Goal: Book appointment/travel/reservation

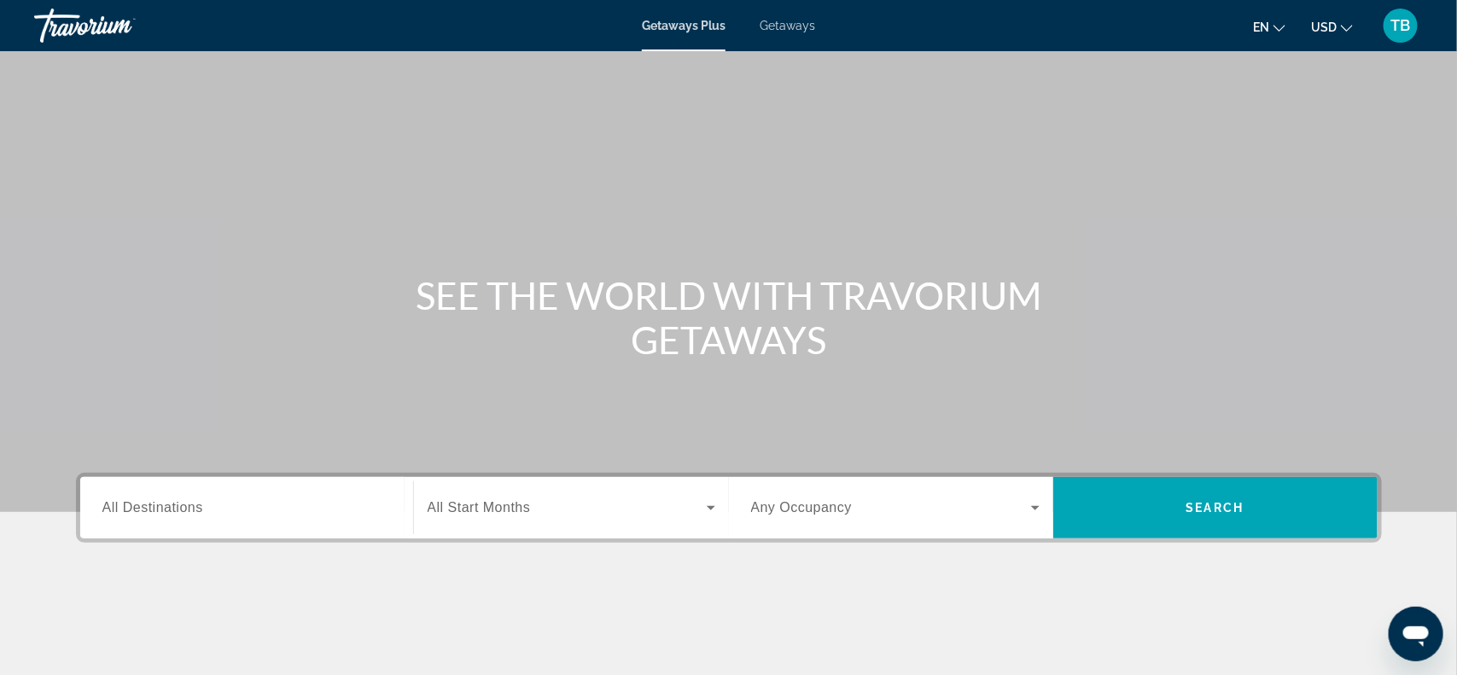
click at [185, 503] on span "All Destinations" at bounding box center [152, 507] width 101 height 15
click at [185, 503] on input "Destination All Destinations" at bounding box center [246, 509] width 289 height 20
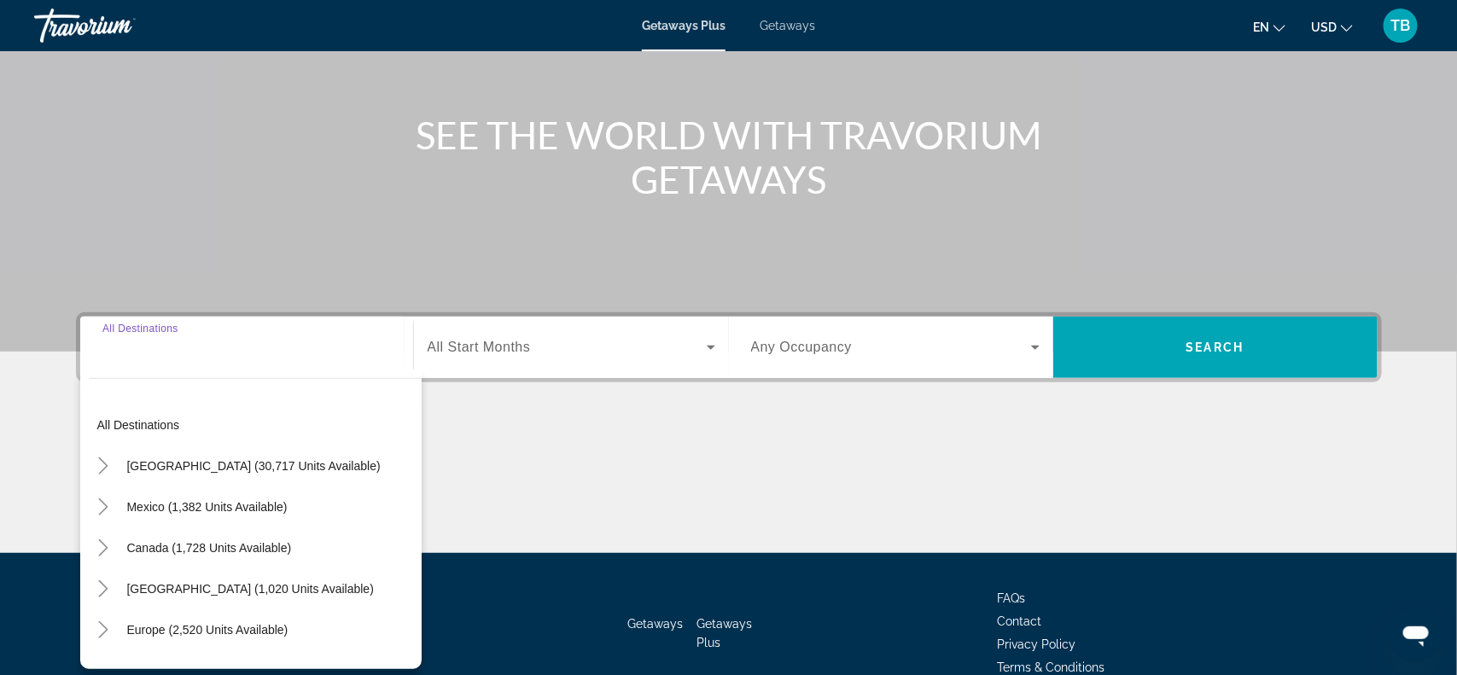
scroll to position [248, 0]
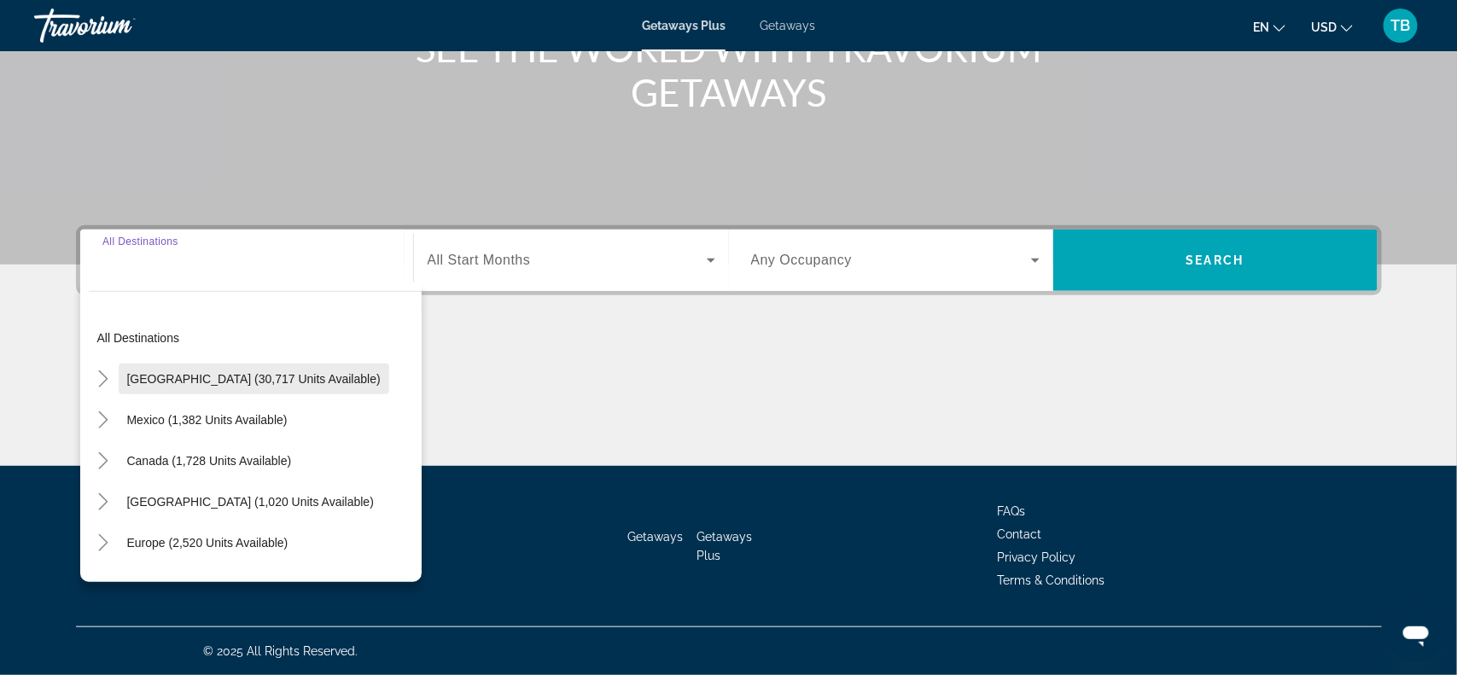
click at [292, 380] on span "United States (30,717 units available)" at bounding box center [254, 379] width 254 height 14
type input "**********"
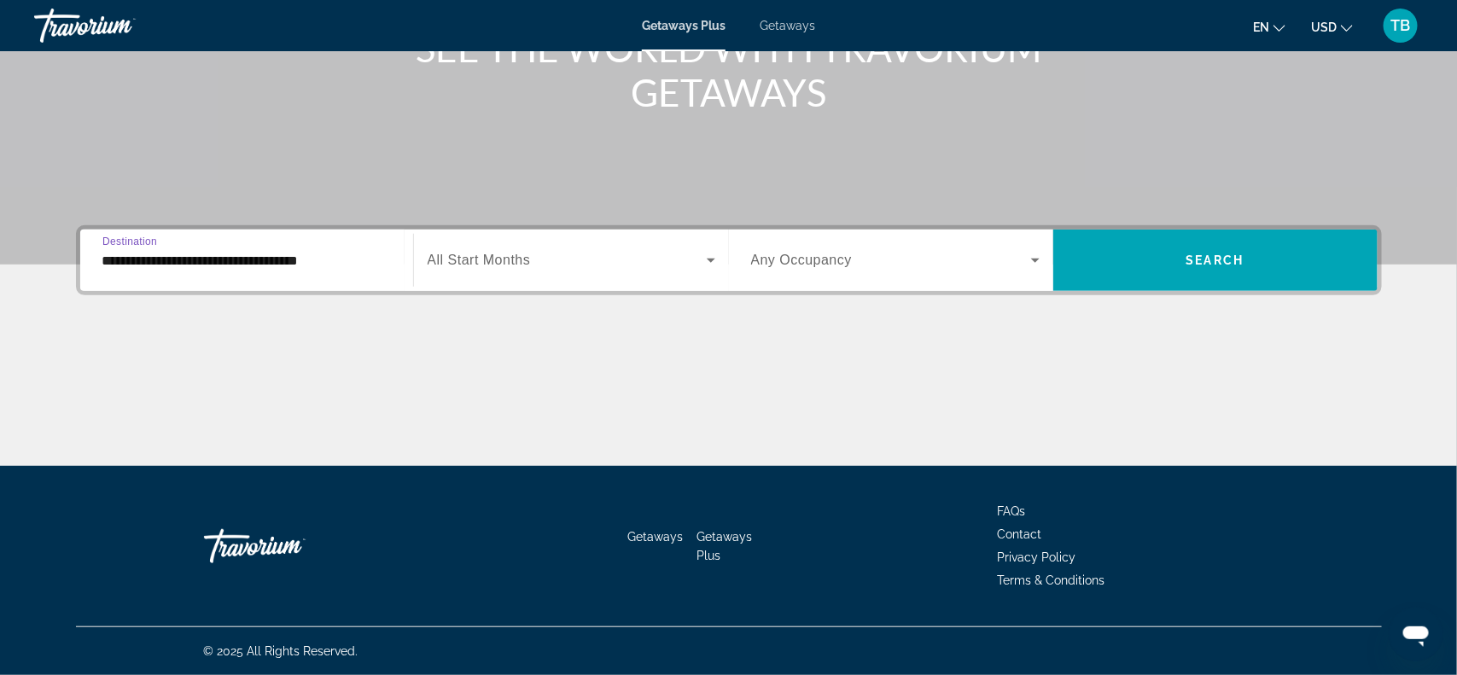
click at [709, 265] on icon "Search widget" at bounding box center [711, 260] width 20 height 20
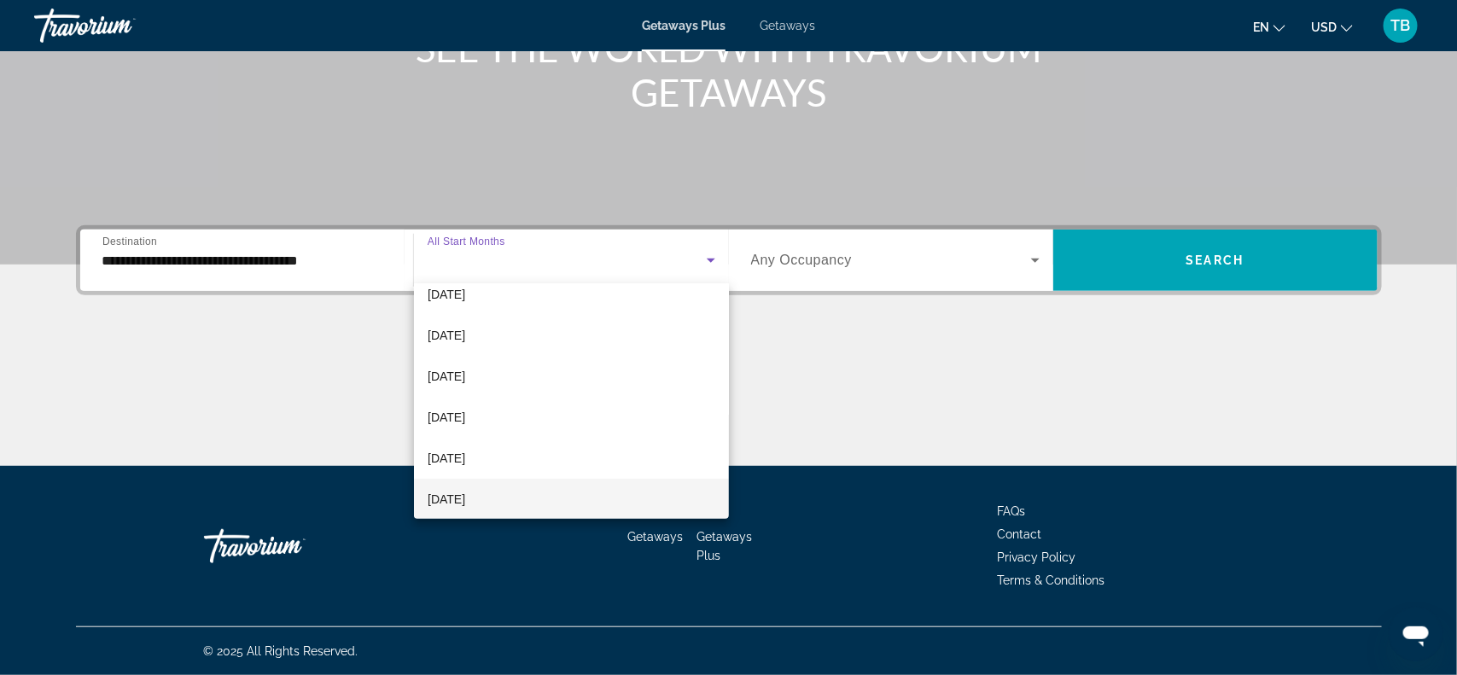
scroll to position [346, 0]
click at [483, 418] on mat-option "[DATE]" at bounding box center [571, 416] width 315 height 41
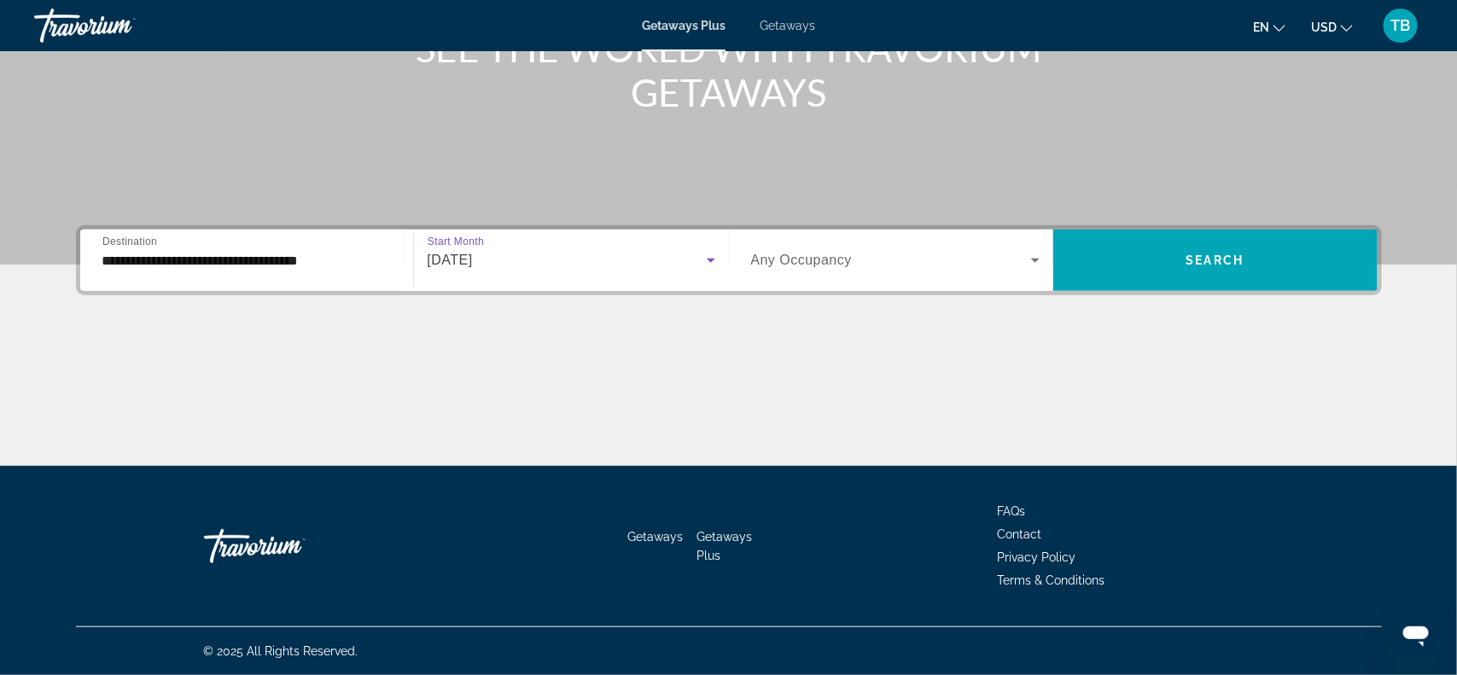
click at [1038, 265] on icon "Search widget" at bounding box center [1035, 260] width 20 height 20
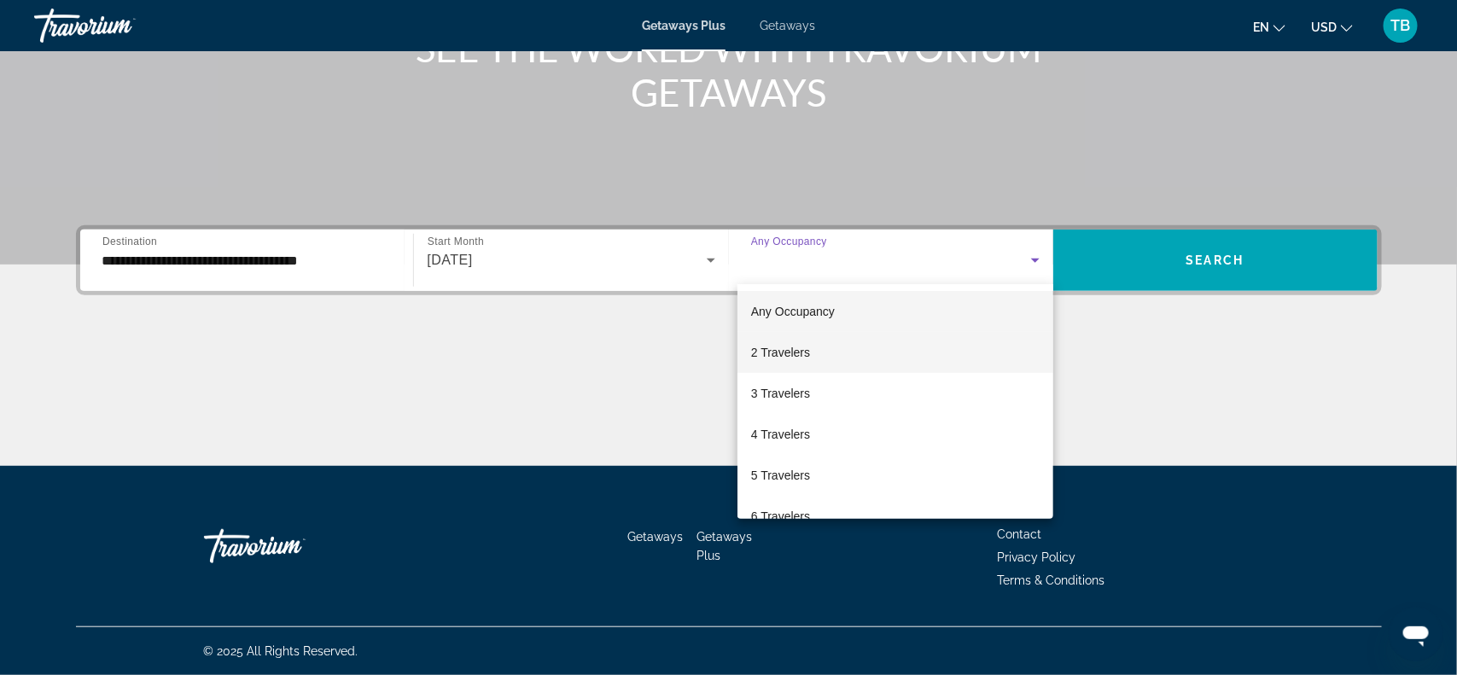
click at [815, 348] on mat-option "2 Travelers" at bounding box center [896, 352] width 316 height 41
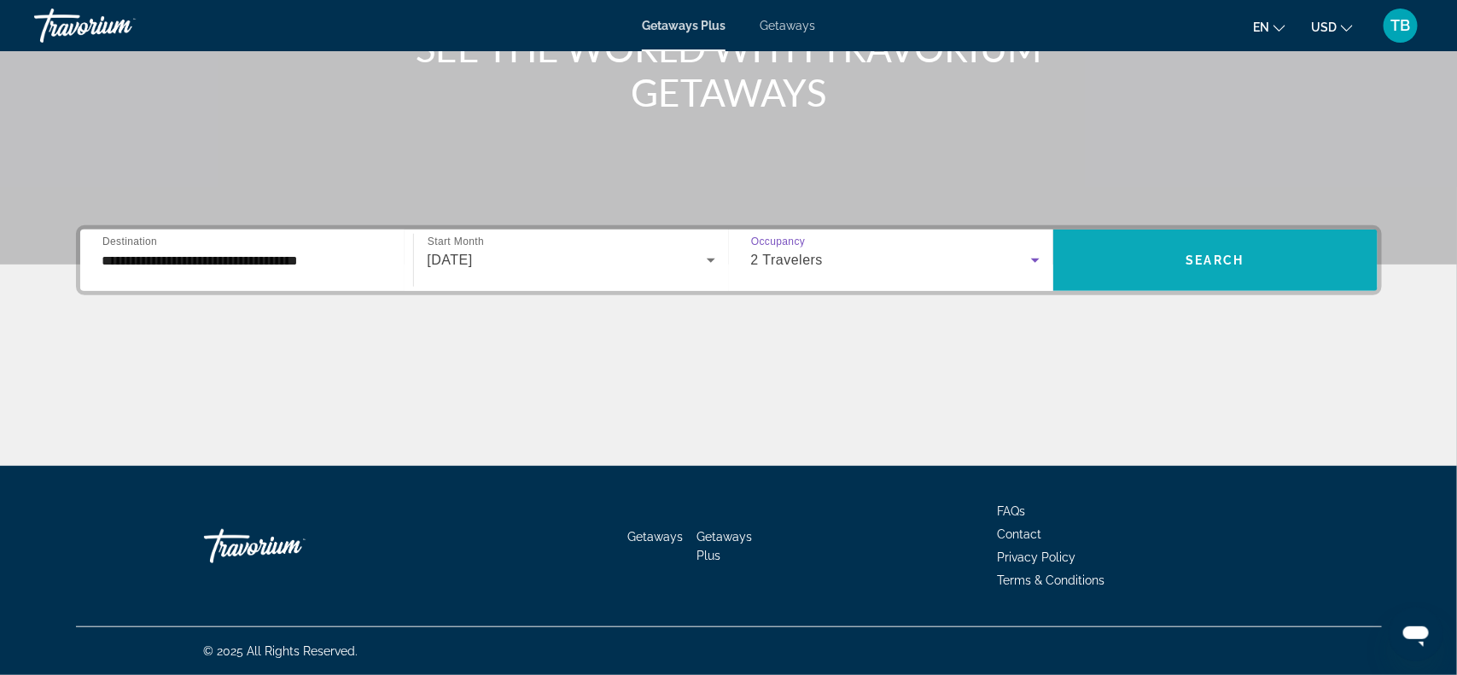
click at [1199, 262] on span "Search" at bounding box center [1216, 261] width 58 height 14
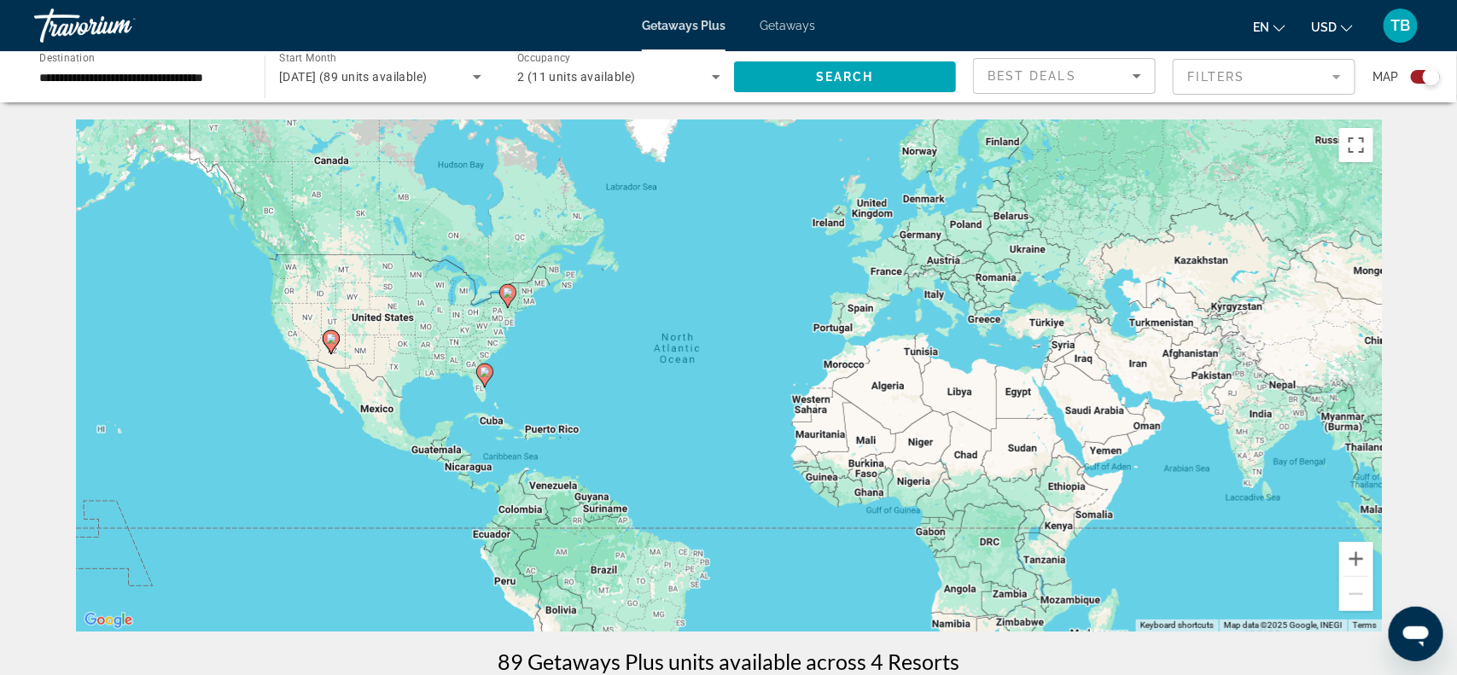
click at [715, 79] on icon "Search widget" at bounding box center [716, 77] width 20 height 20
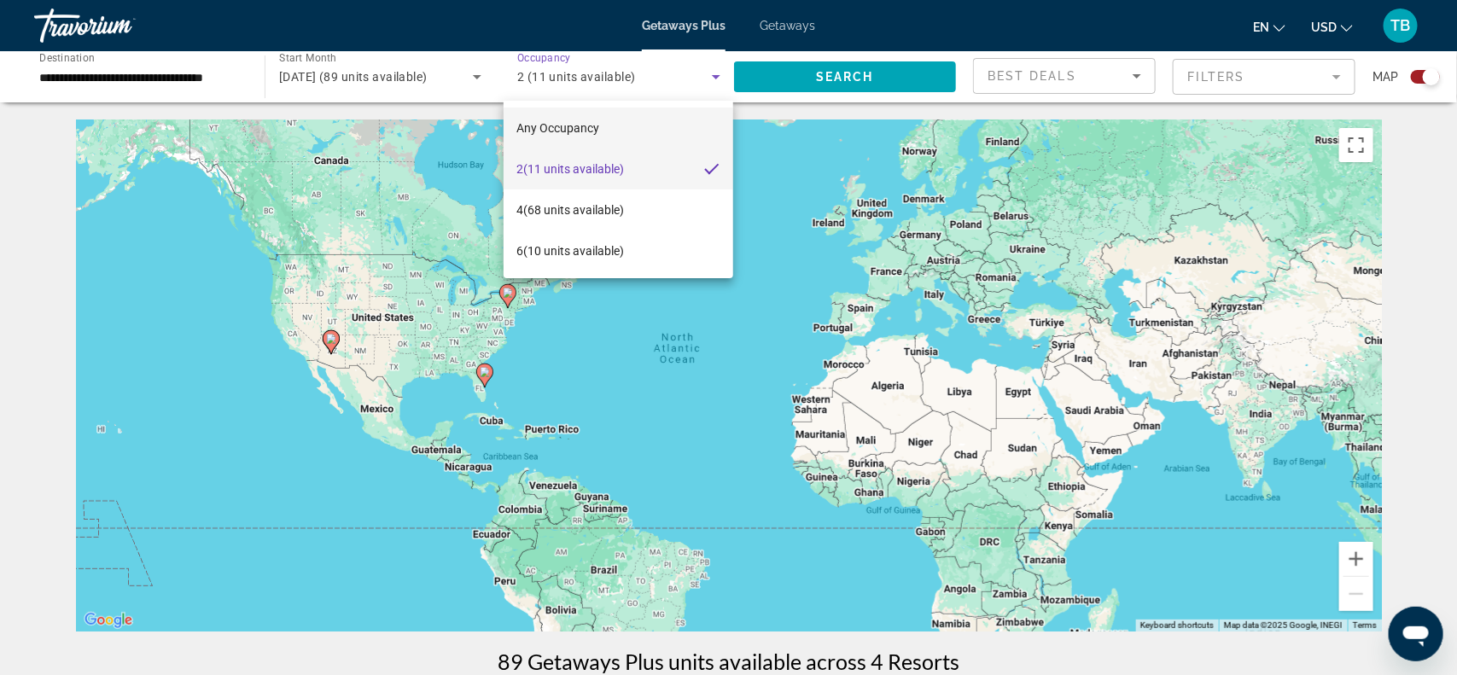
click at [611, 125] on mat-option "Any Occupancy" at bounding box center [619, 128] width 231 height 41
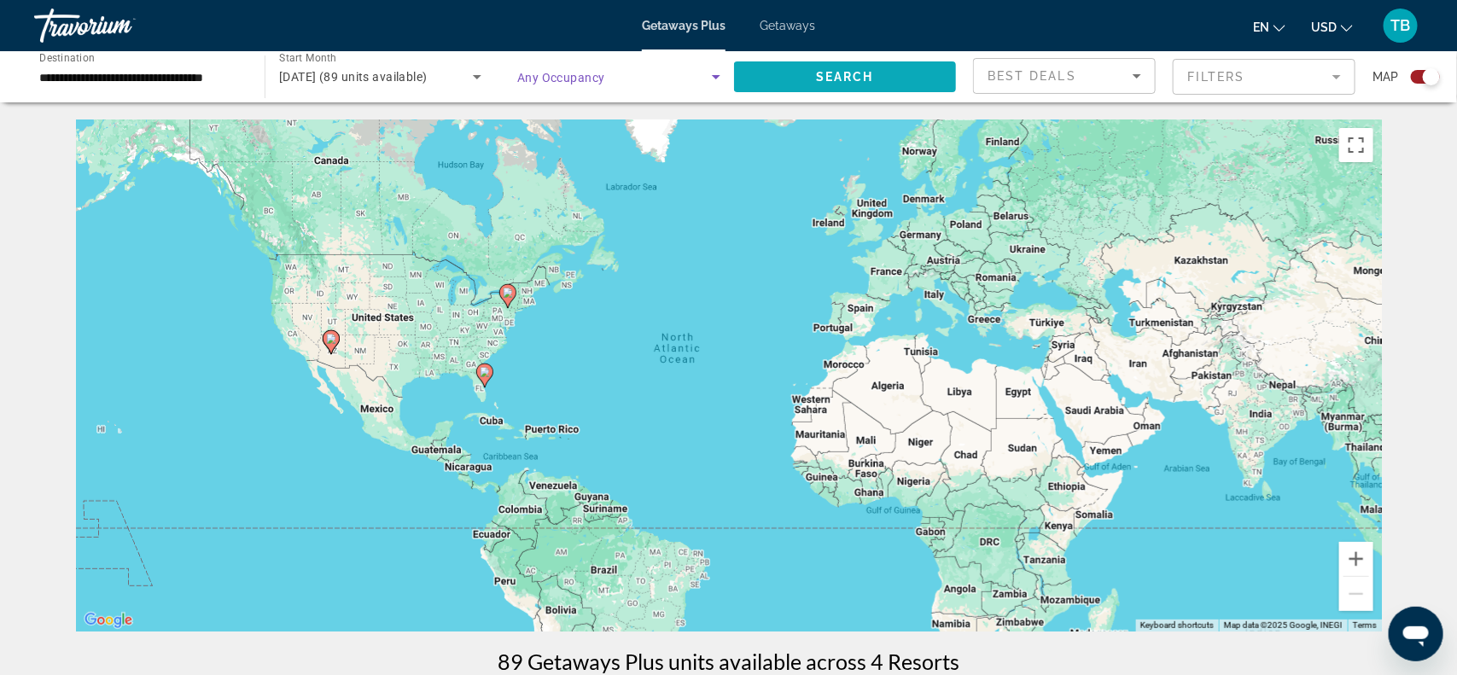
click at [836, 85] on span "Search widget" at bounding box center [845, 76] width 222 height 41
click at [476, 75] on icon "Search widget" at bounding box center [477, 77] width 9 height 4
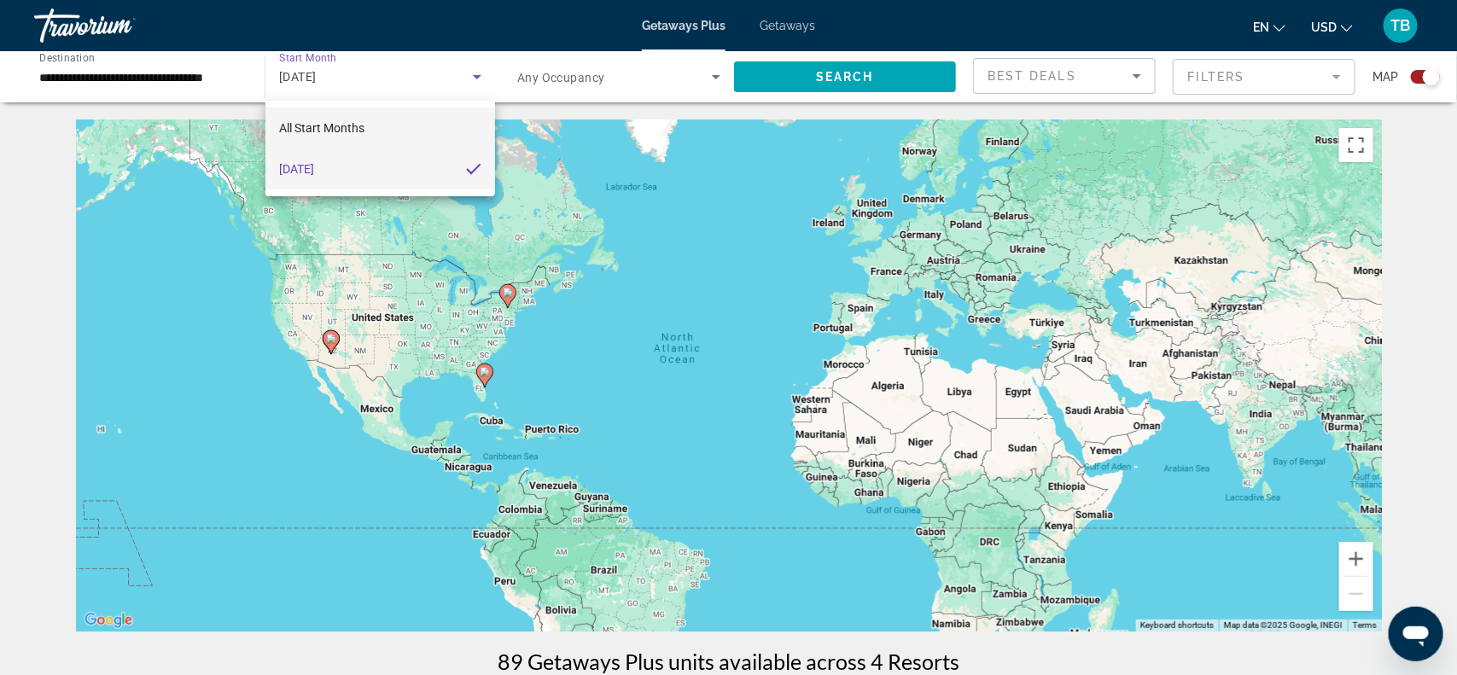
click at [435, 117] on mat-option "All Start Months" at bounding box center [381, 128] width 230 height 41
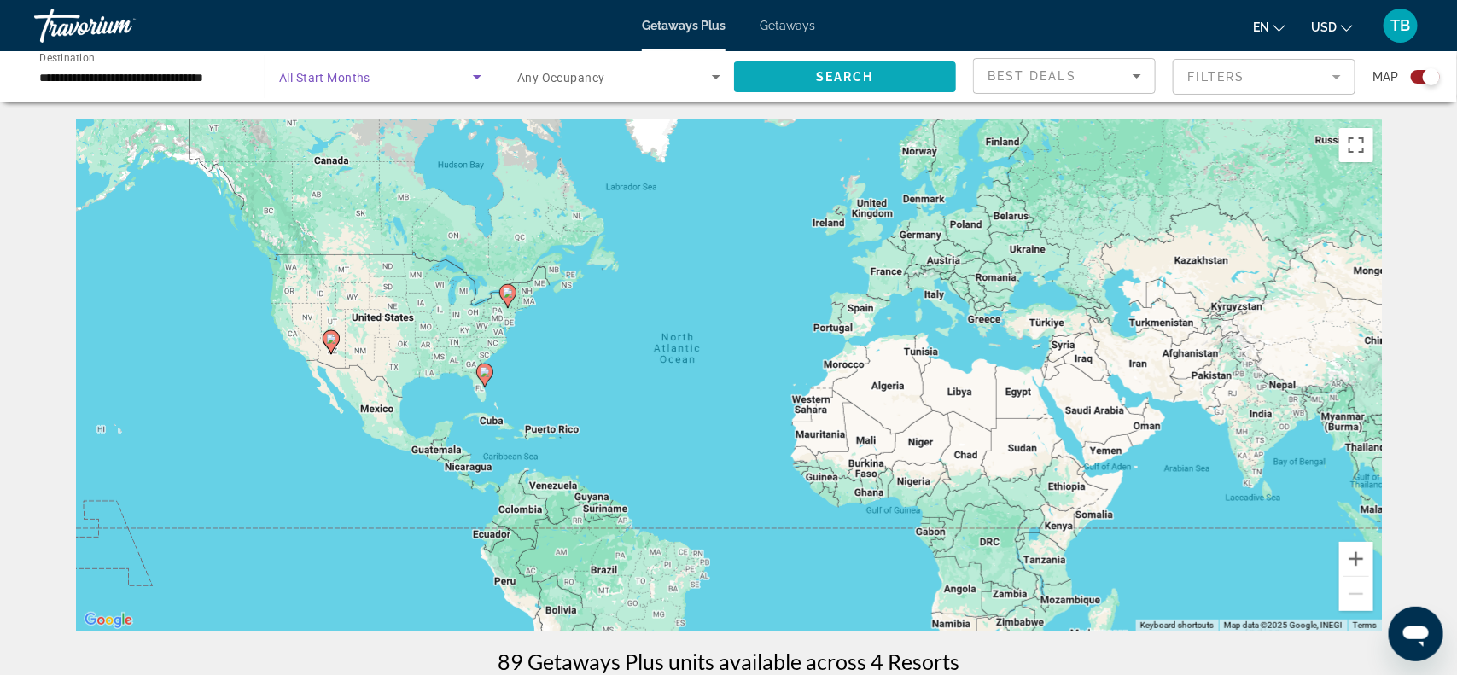
click at [894, 74] on span "Search widget" at bounding box center [845, 76] width 222 height 41
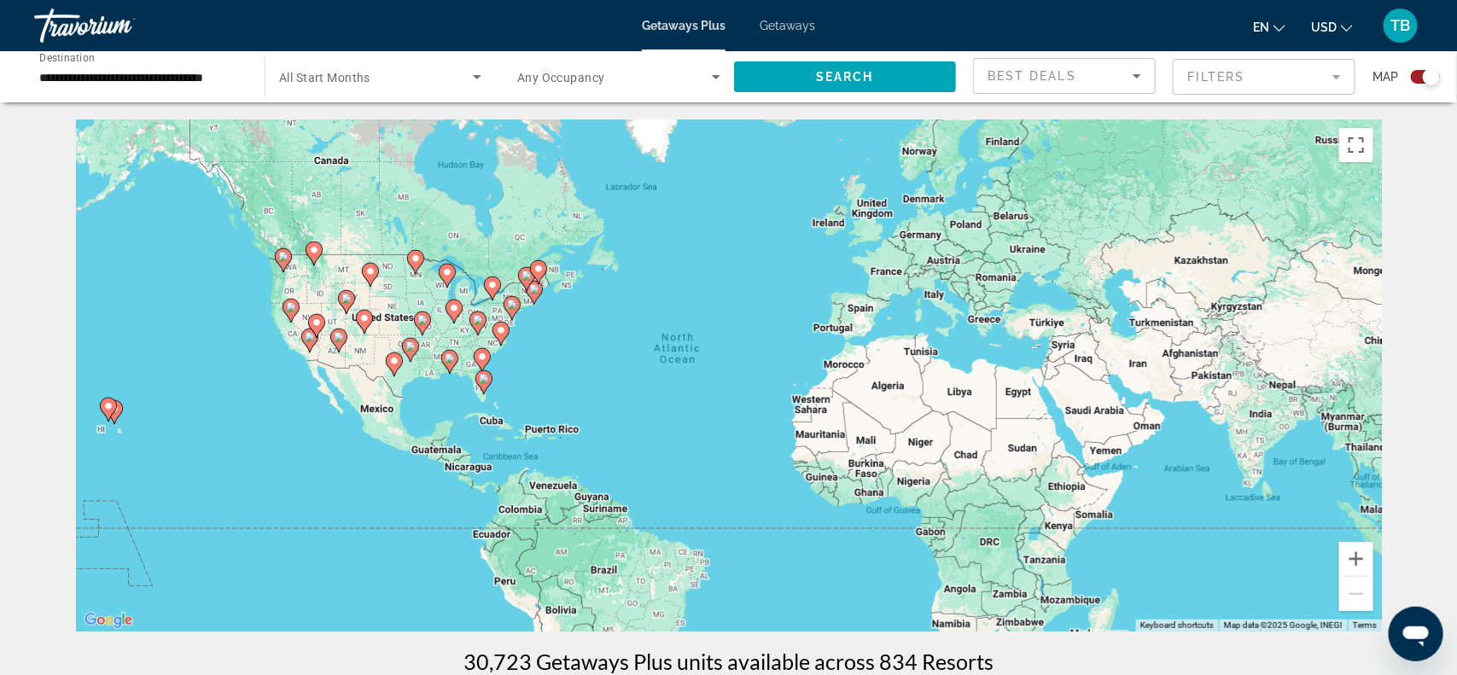
click at [286, 303] on image "Main content" at bounding box center [291, 307] width 10 height 10
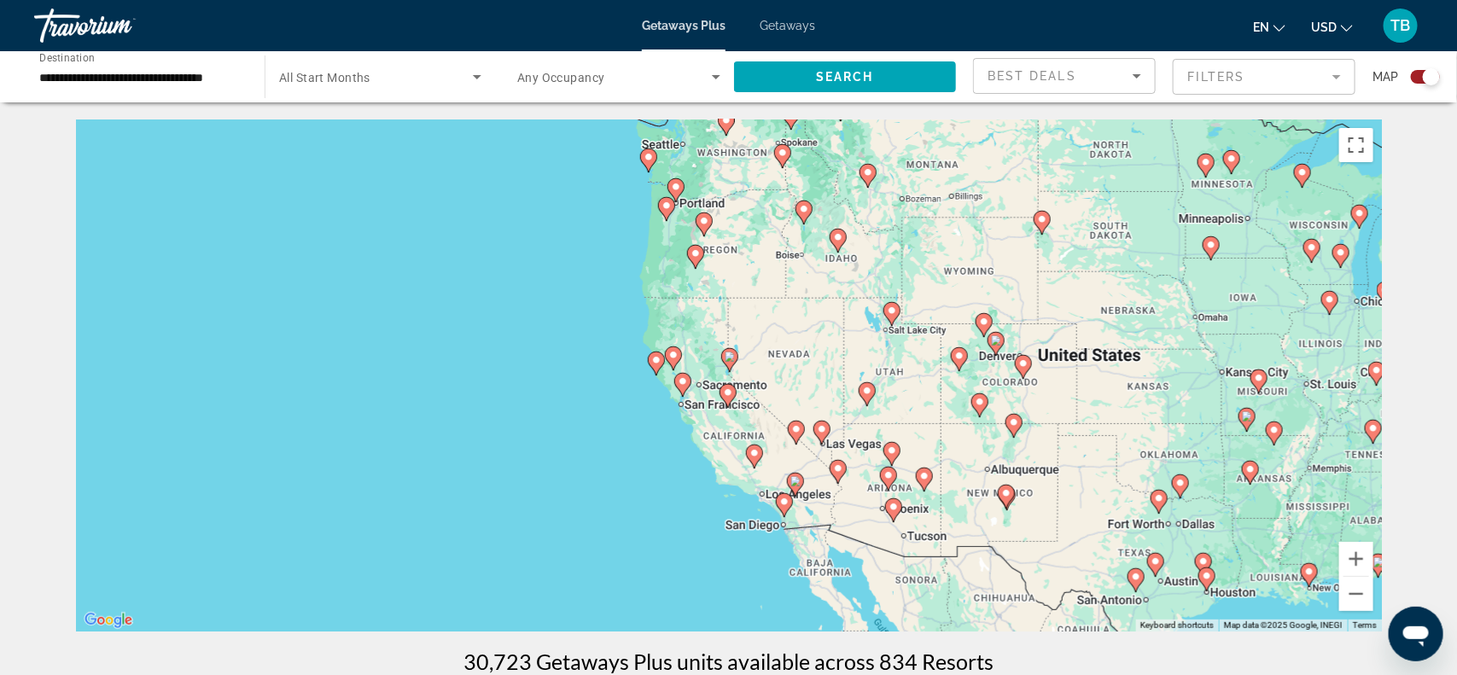
click at [727, 390] on image "Main content" at bounding box center [728, 393] width 10 height 10
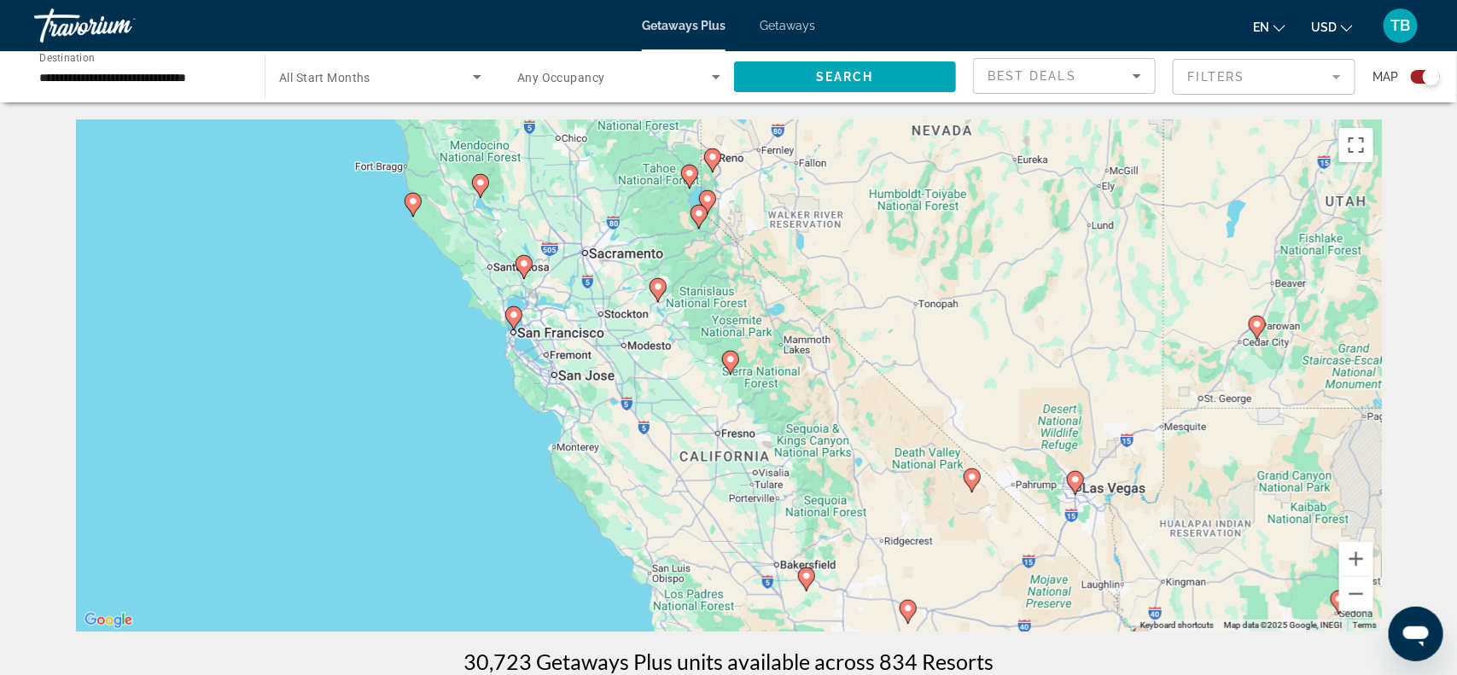
click at [510, 314] on image "Main content" at bounding box center [514, 315] width 10 height 10
type input "**********"
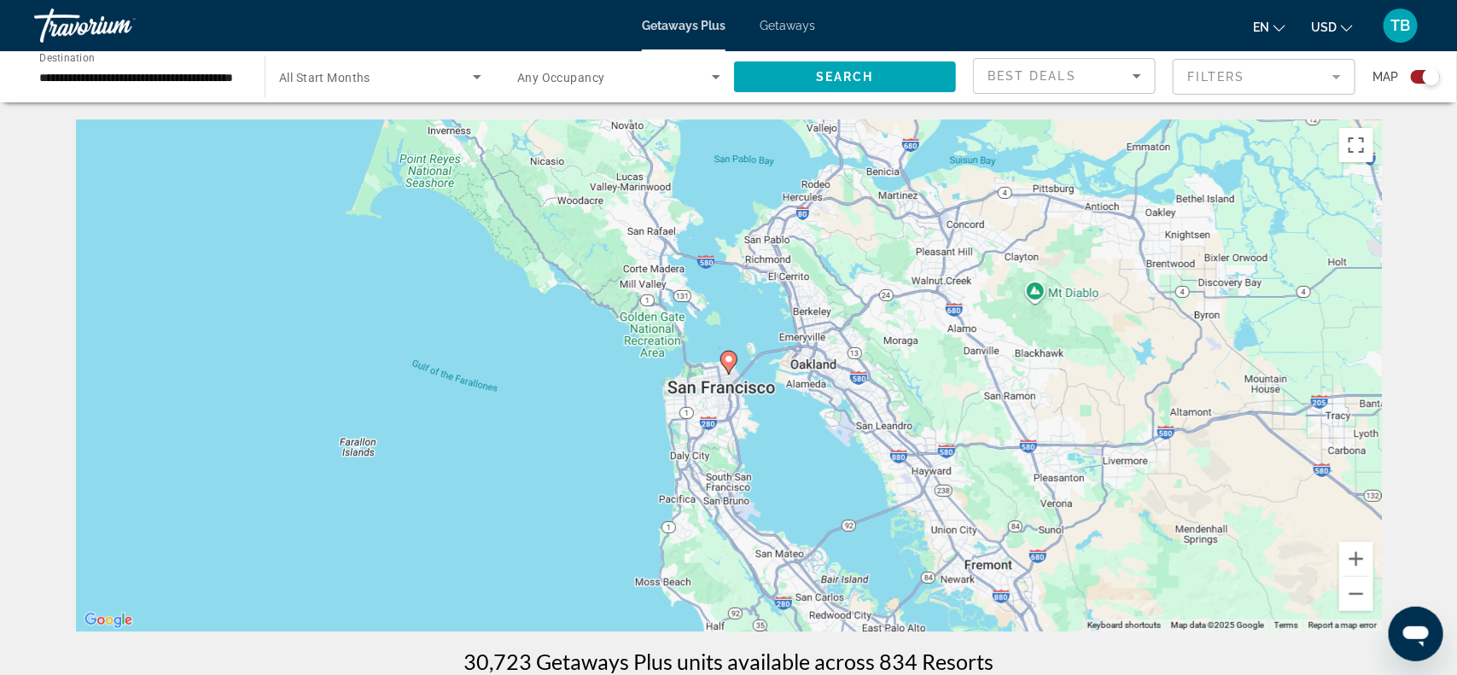
click at [645, 378] on div "To navigate, press the arrow keys. To activate drag with keyboard, press Alt + …" at bounding box center [729, 376] width 1306 height 512
click at [726, 365] on icon "Main content" at bounding box center [728, 363] width 15 height 22
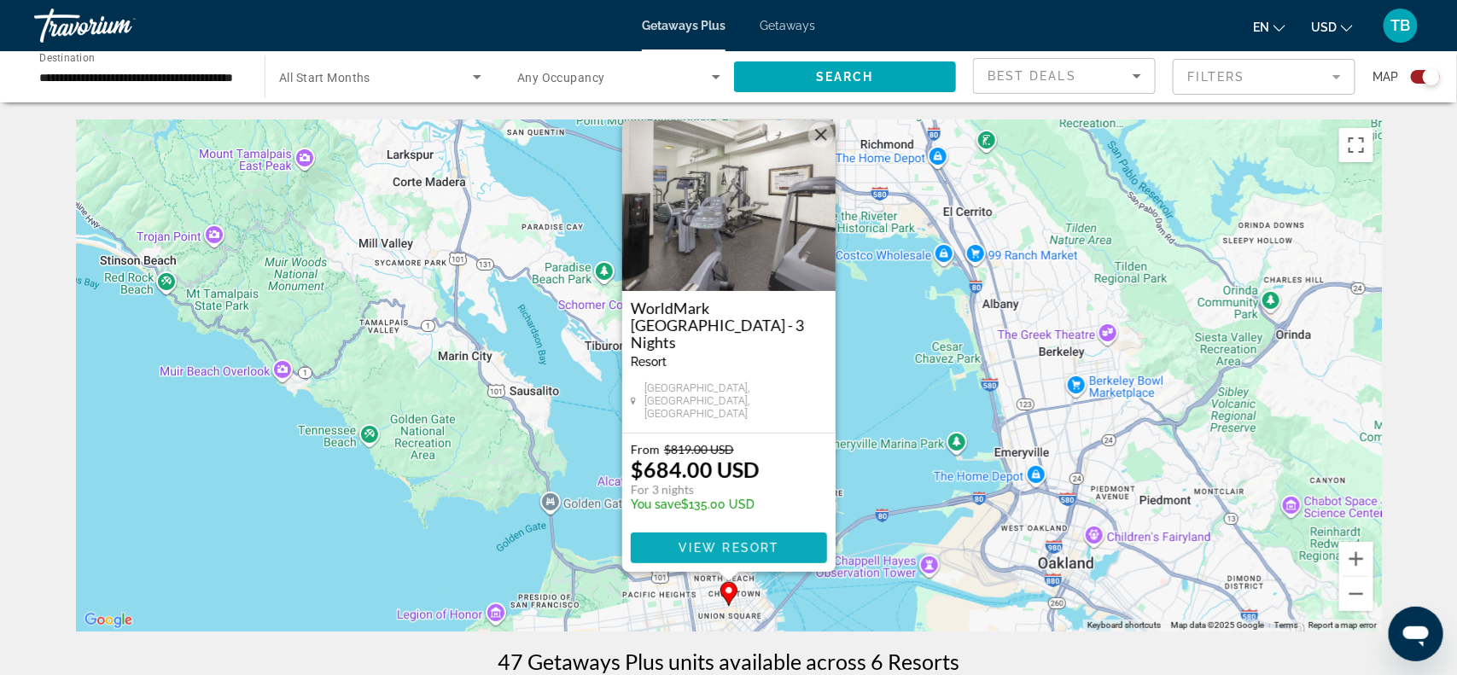
click at [731, 552] on span "View Resort" at bounding box center [728, 548] width 101 height 14
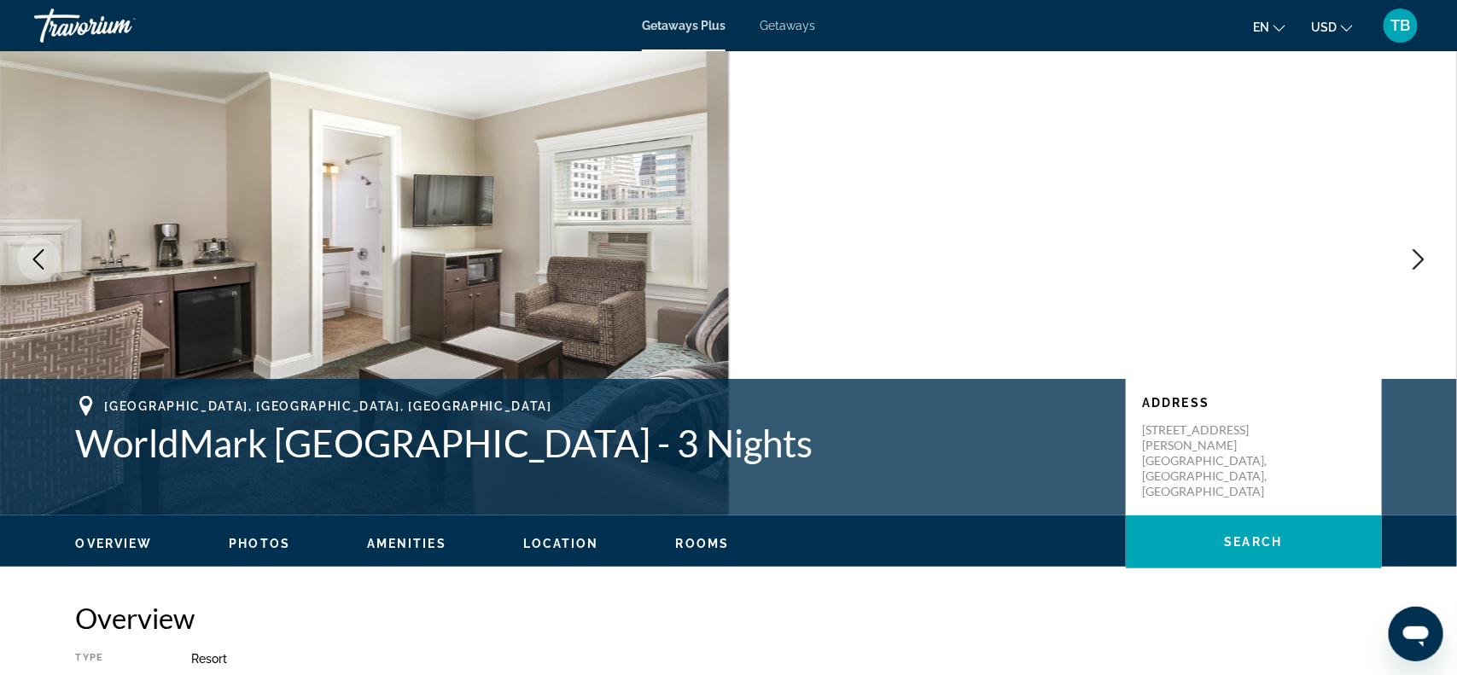
scroll to position [43, 0]
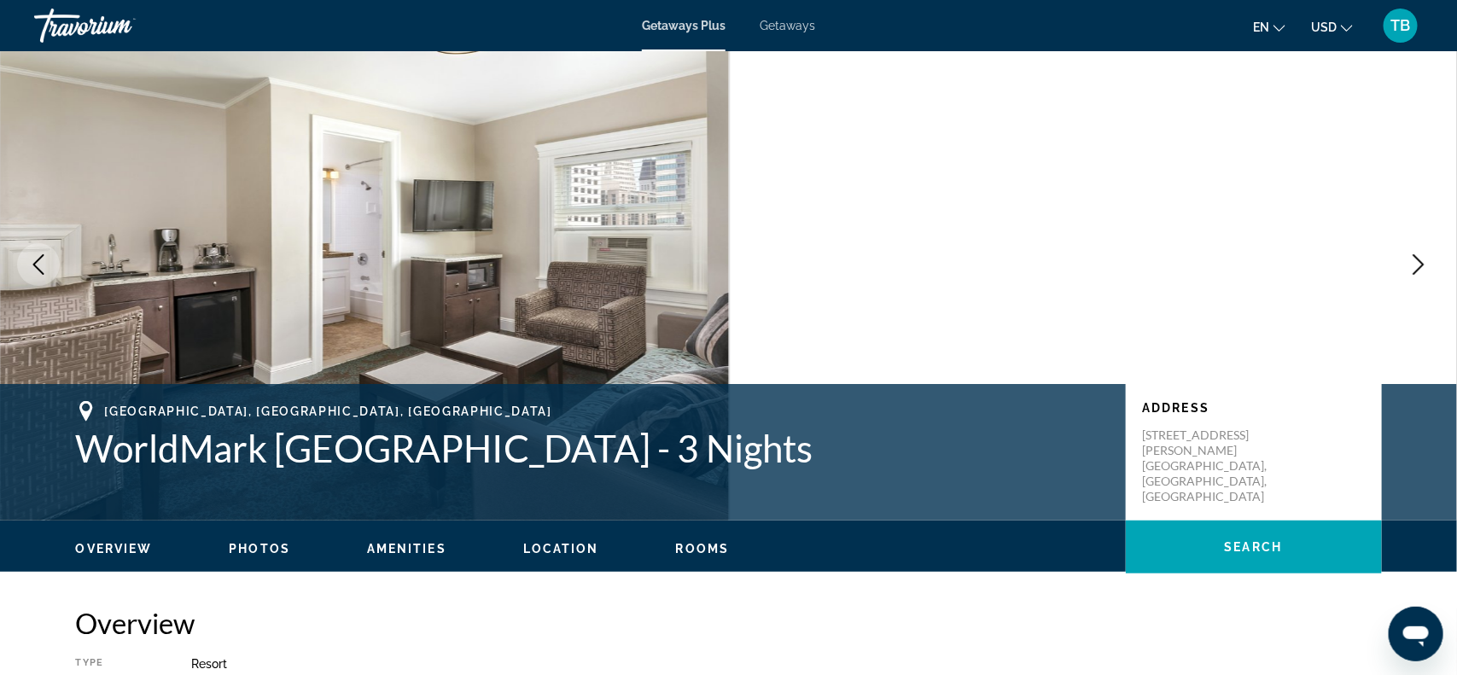
click at [691, 32] on span "Getaways Plus" at bounding box center [684, 26] width 84 height 14
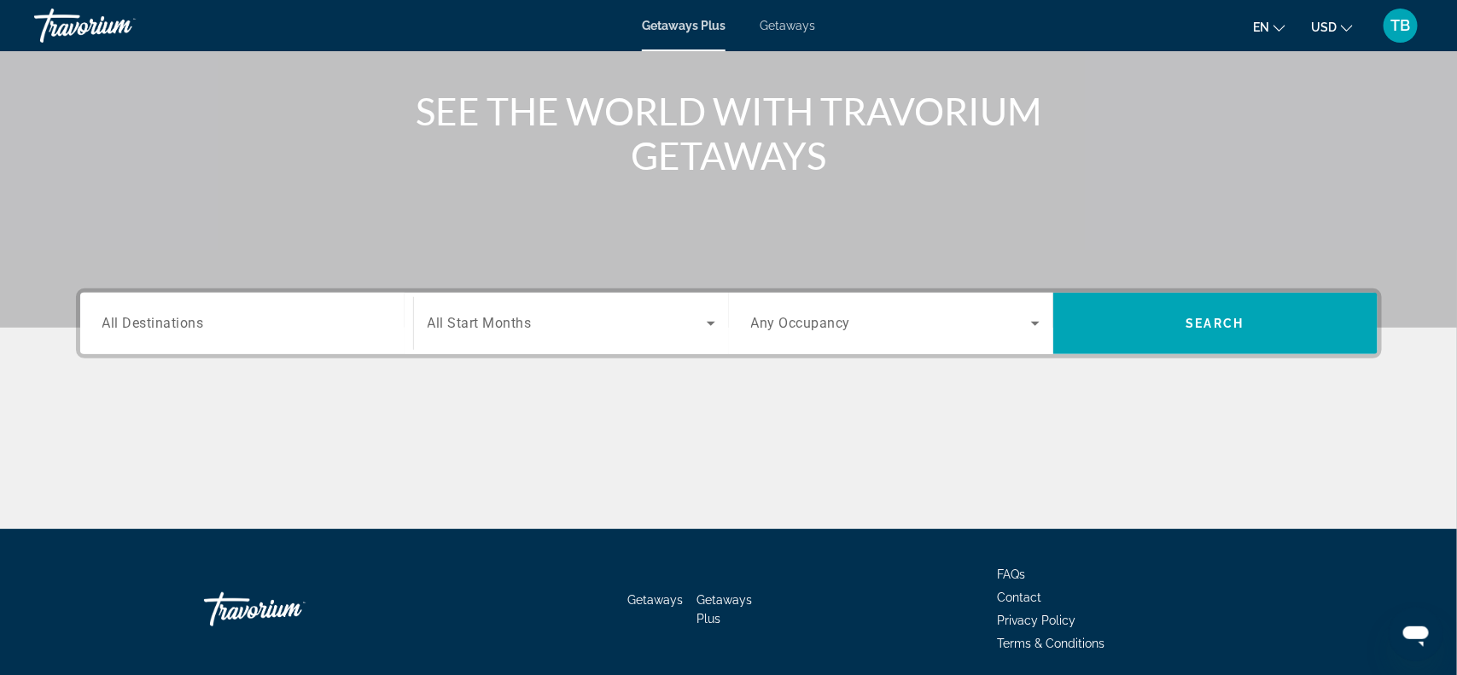
scroll to position [248, 0]
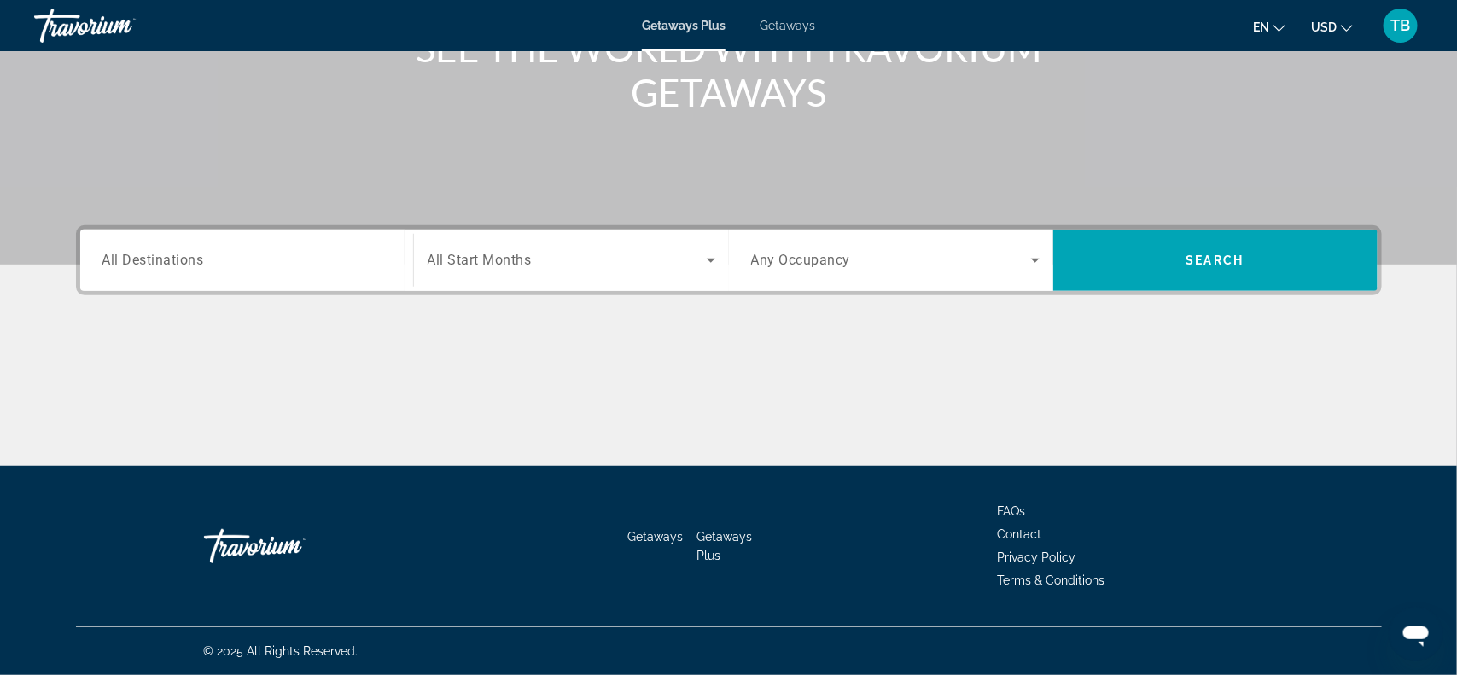
click at [173, 265] on span "All Destinations" at bounding box center [153, 260] width 102 height 16
click at [173, 265] on input "Destination All Destinations" at bounding box center [246, 261] width 289 height 20
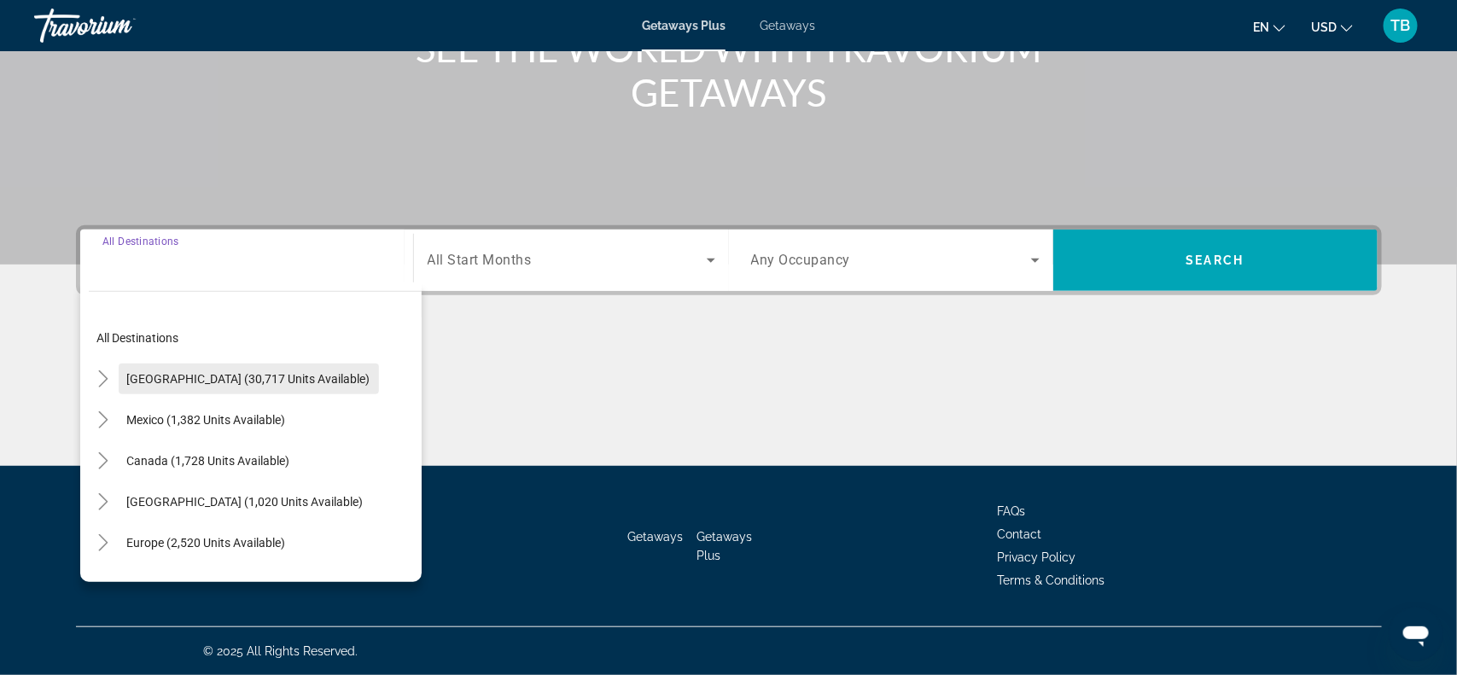
click at [290, 383] on span "United States (30,717 units available)" at bounding box center [248, 379] width 243 height 14
type input "**********"
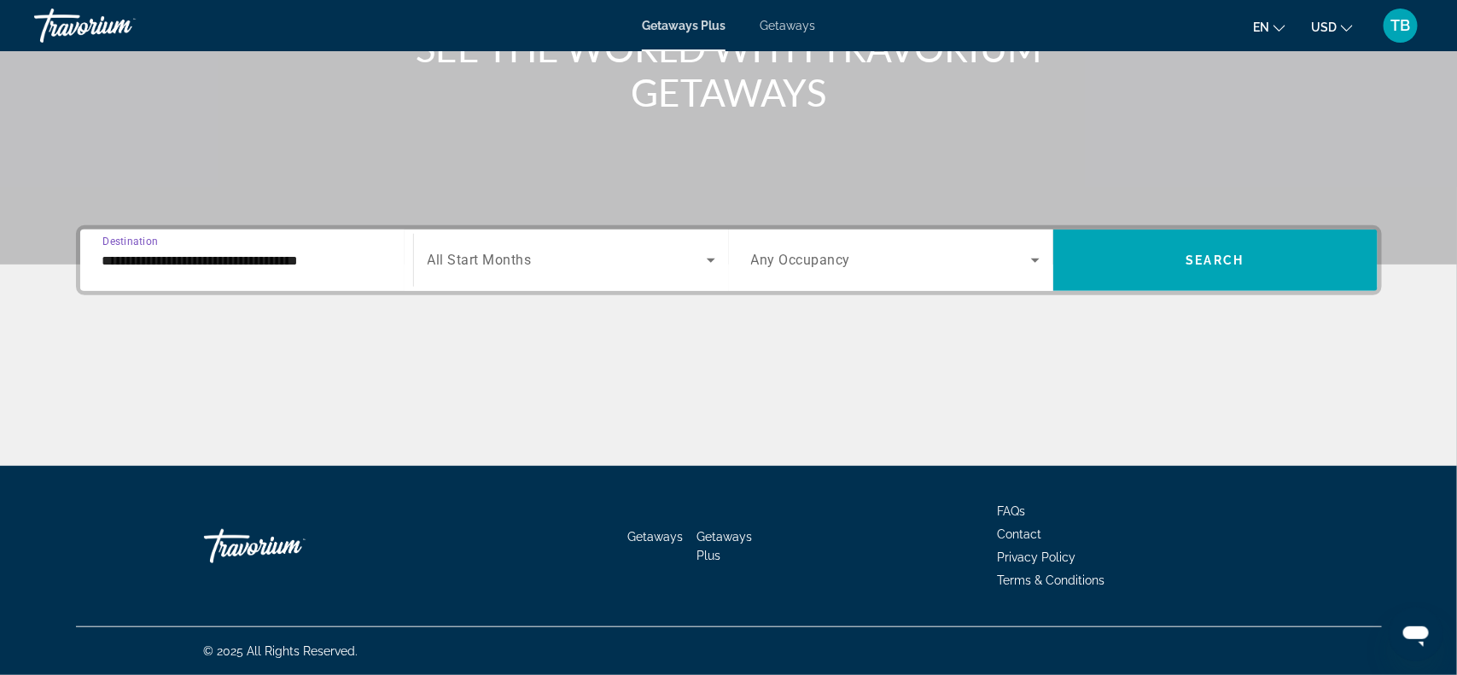
click at [647, 273] on div "Search widget" at bounding box center [572, 260] width 288 height 48
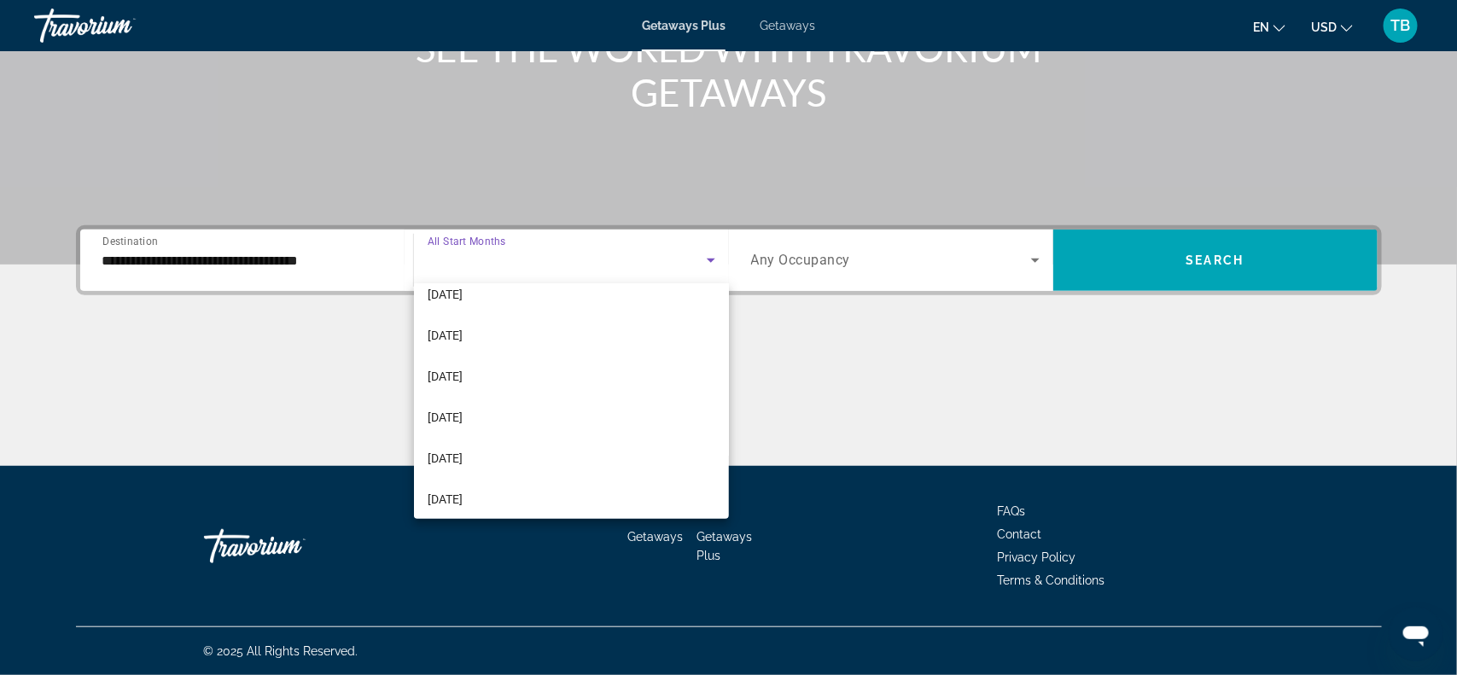
scroll to position [304, 0]
click at [463, 380] on span "[DATE]" at bounding box center [445, 376] width 35 height 20
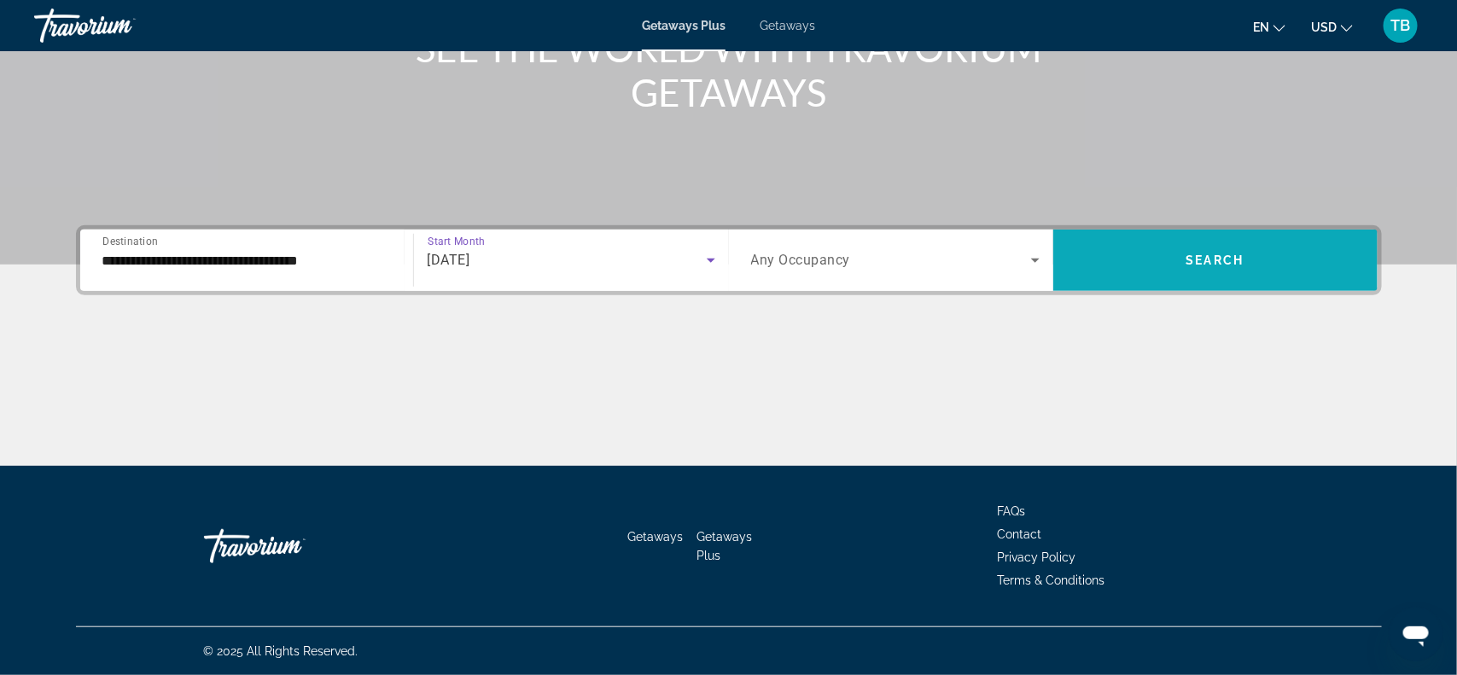
click at [1217, 258] on span "Search" at bounding box center [1216, 261] width 58 height 14
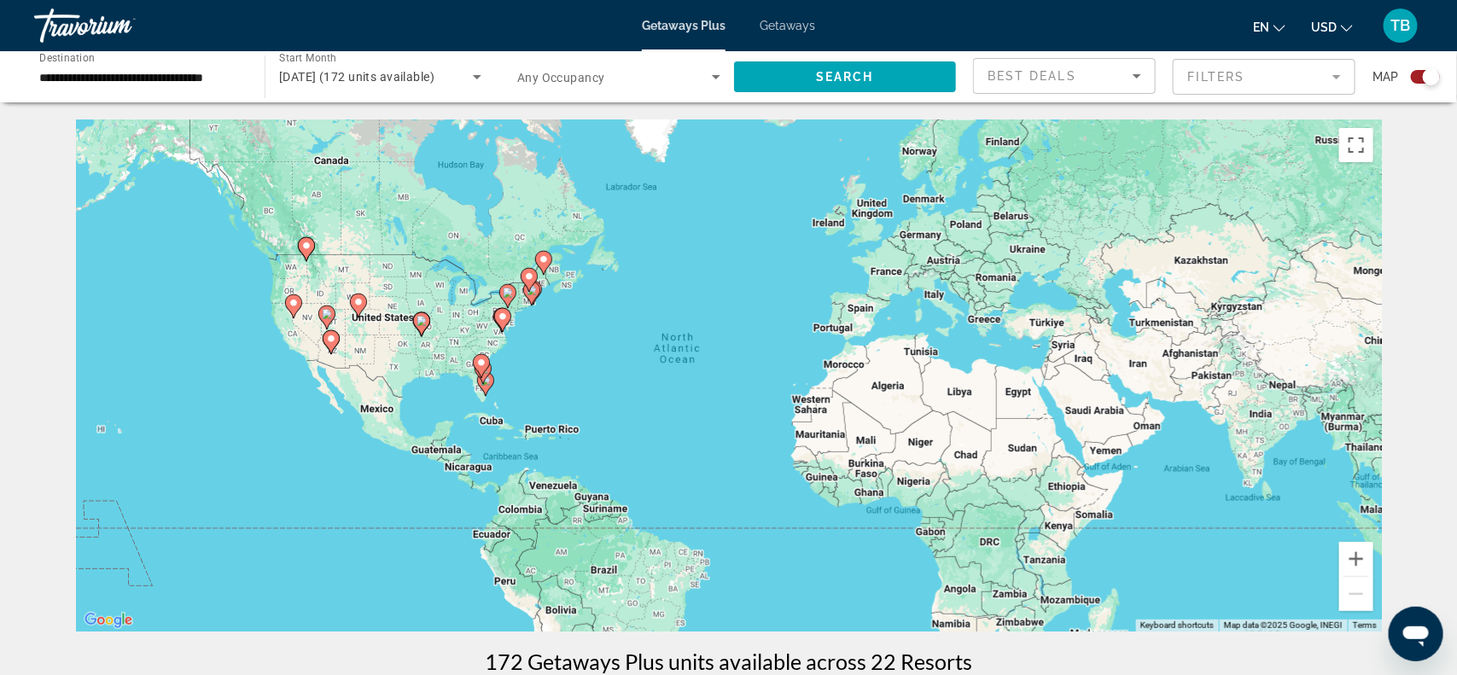
click at [287, 300] on icon "Main content" at bounding box center [292, 306] width 15 height 22
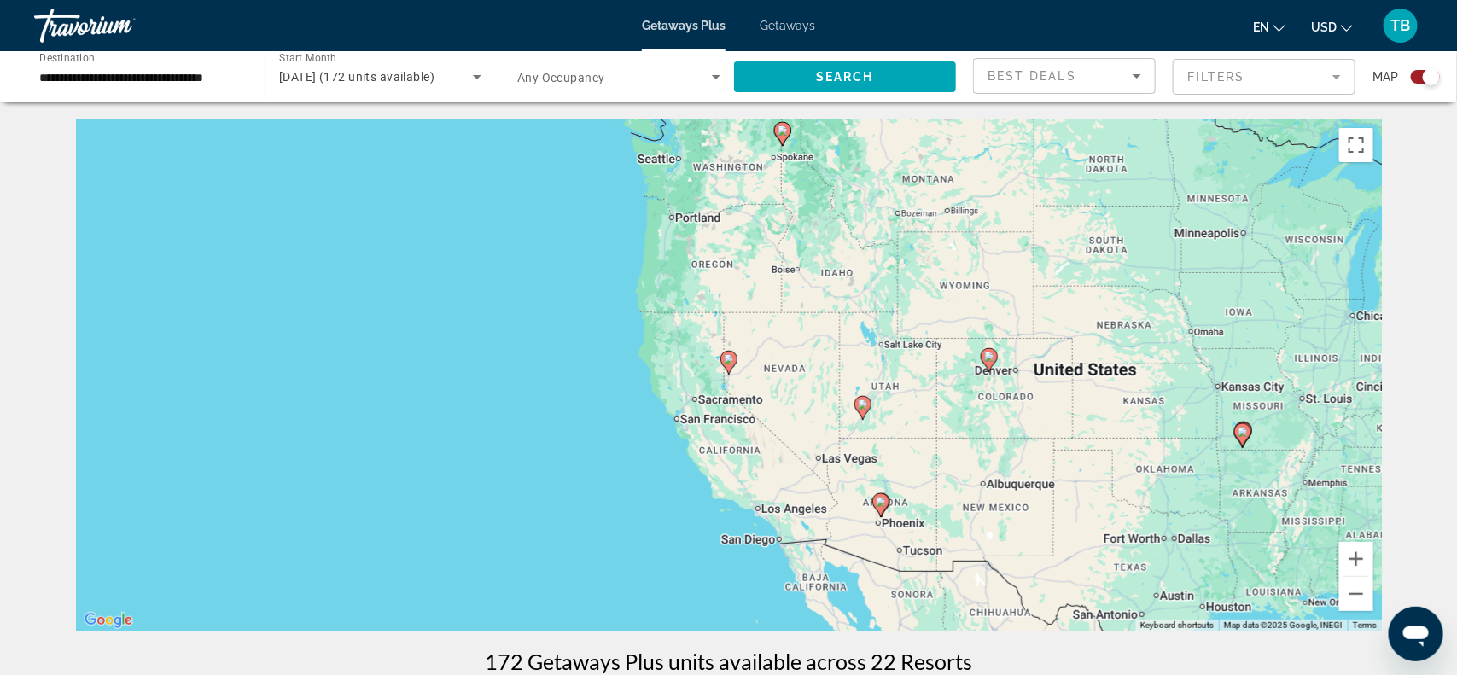
click at [727, 359] on image "Main content" at bounding box center [729, 359] width 10 height 10
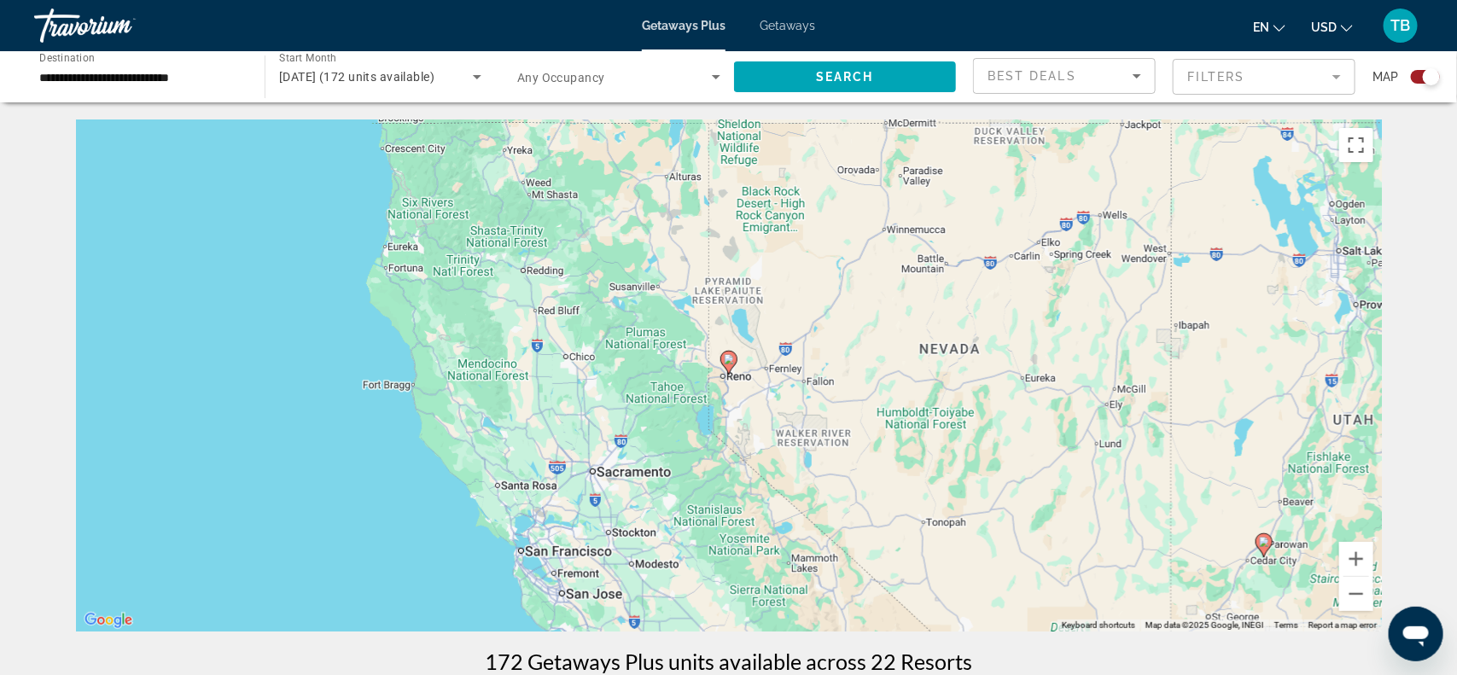
click at [727, 359] on image "Main content" at bounding box center [729, 359] width 10 height 10
type input "**********"
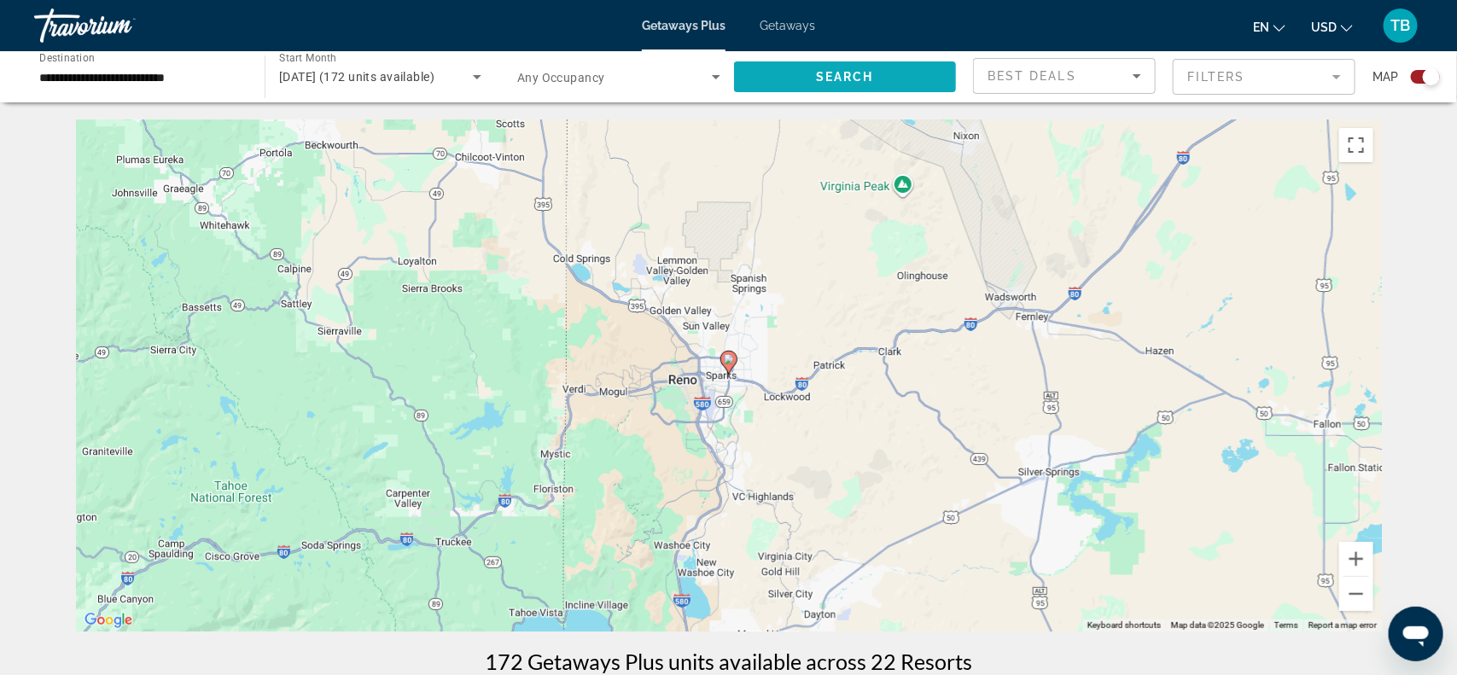
click at [805, 76] on span "Search widget" at bounding box center [845, 76] width 222 height 41
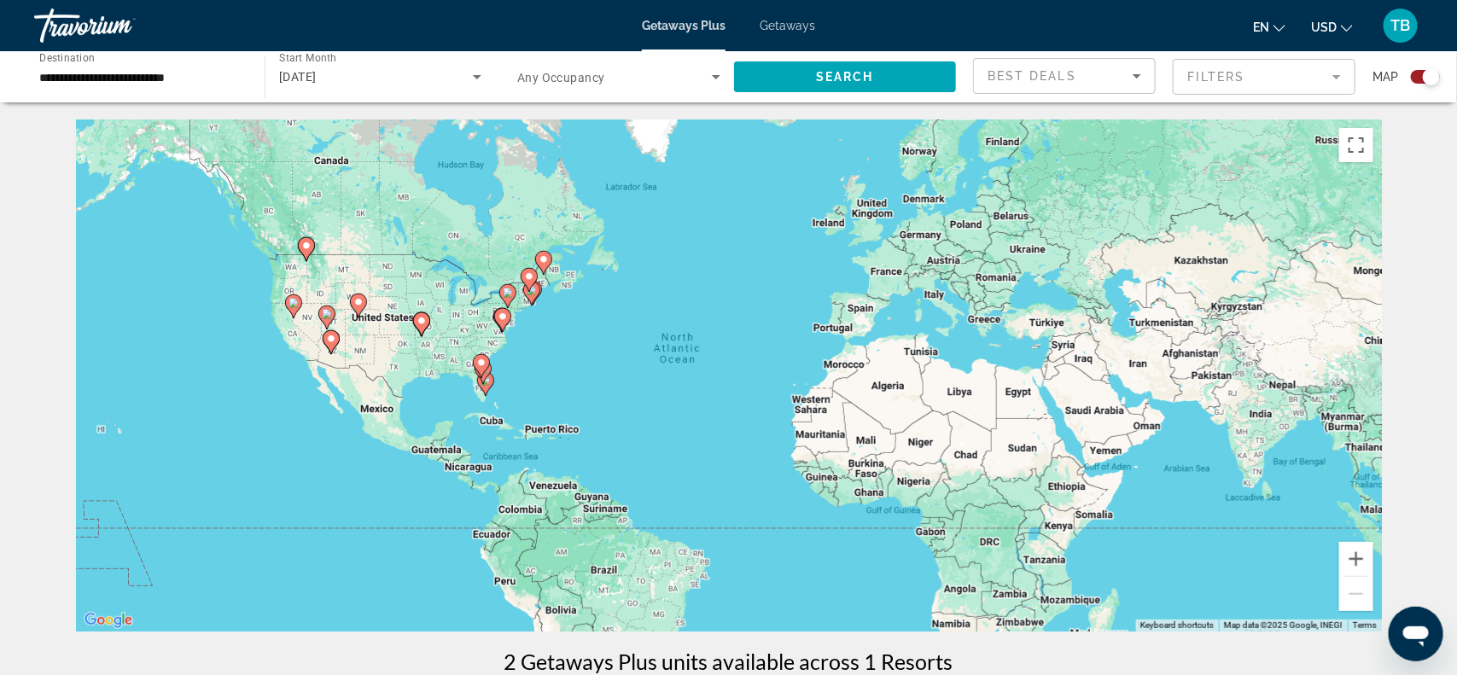
click at [312, 67] on div "[DATE]" at bounding box center [376, 77] width 194 height 20
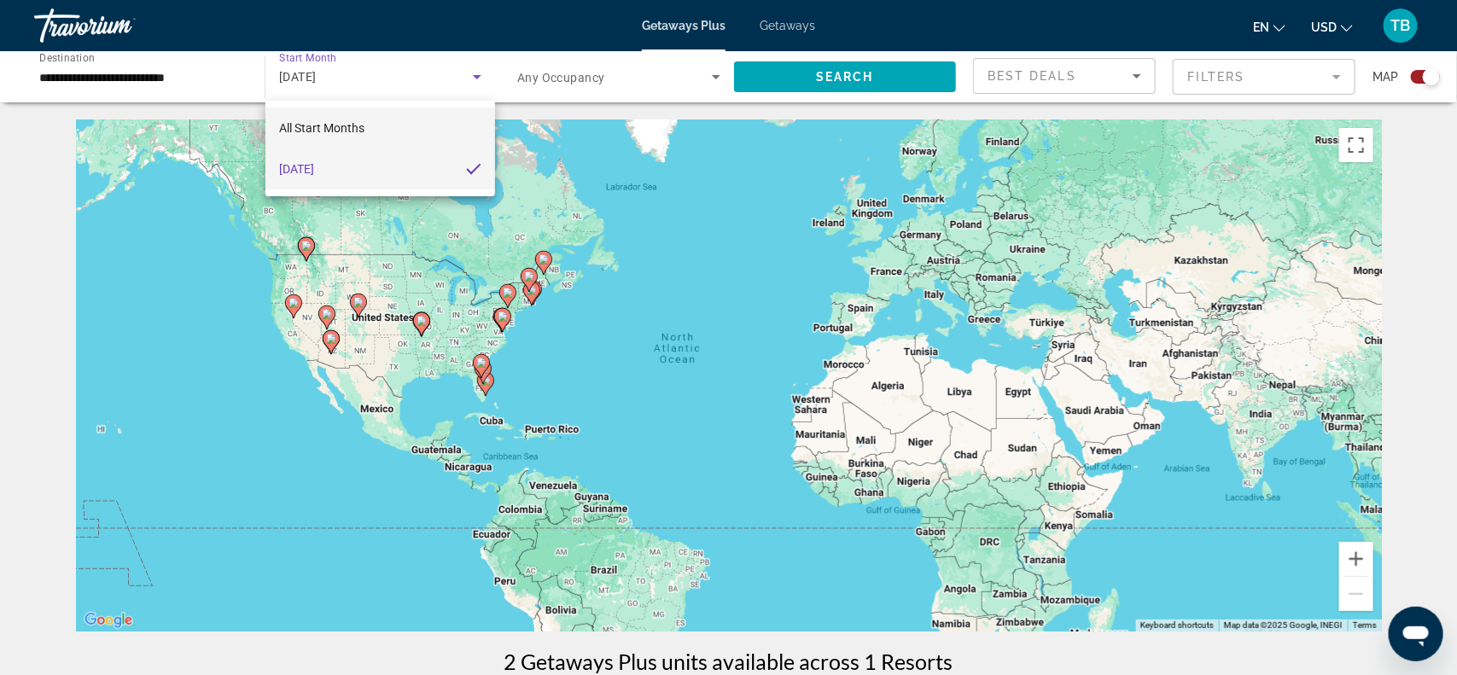
click at [338, 128] on span "All Start Months" at bounding box center [321, 128] width 85 height 14
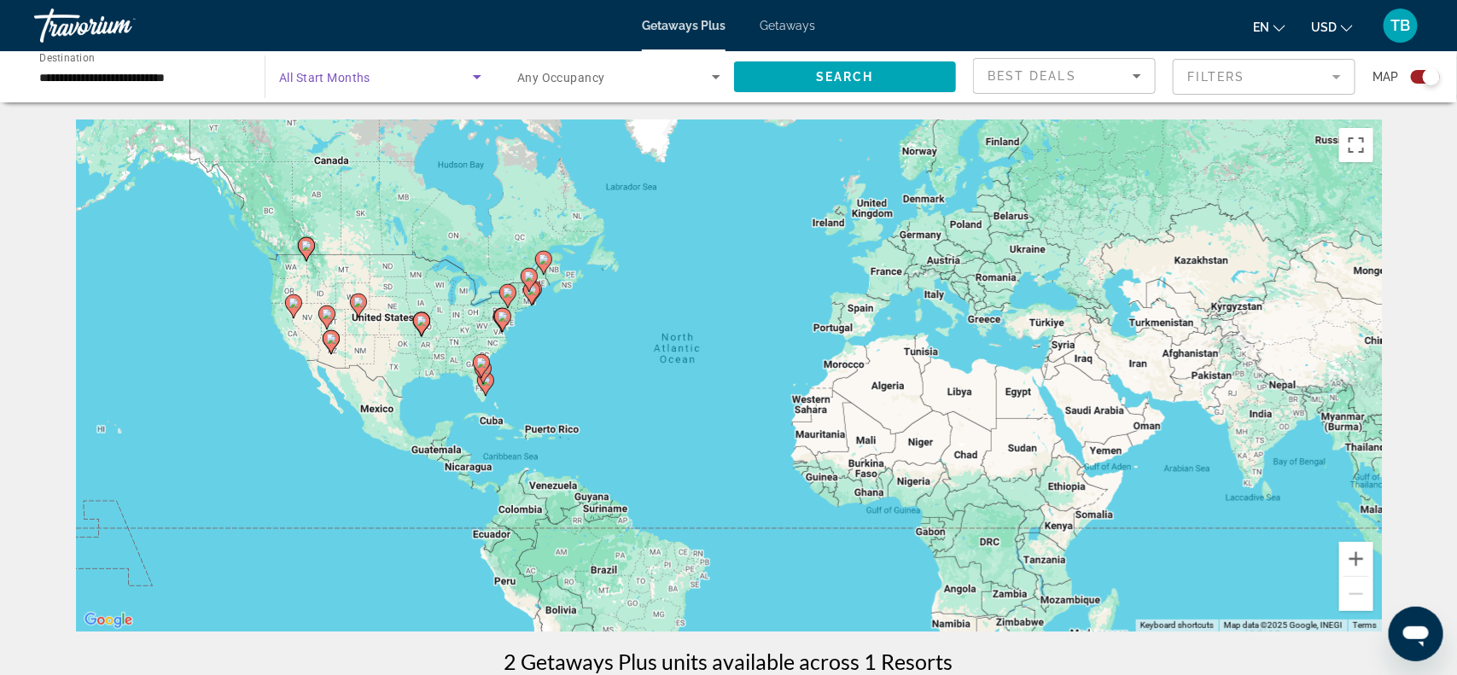
click at [474, 77] on icon "Search widget" at bounding box center [477, 77] width 20 height 20
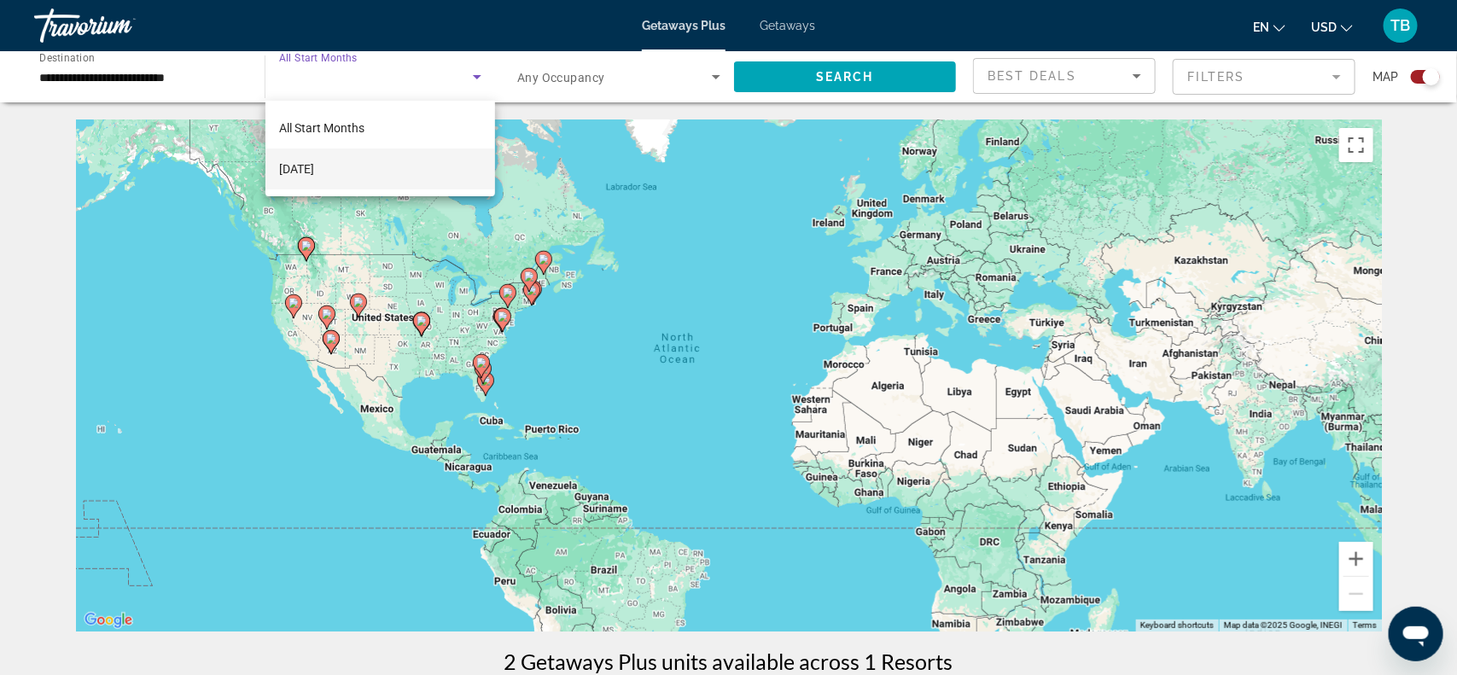
click at [779, 23] on div at bounding box center [728, 337] width 1457 height 675
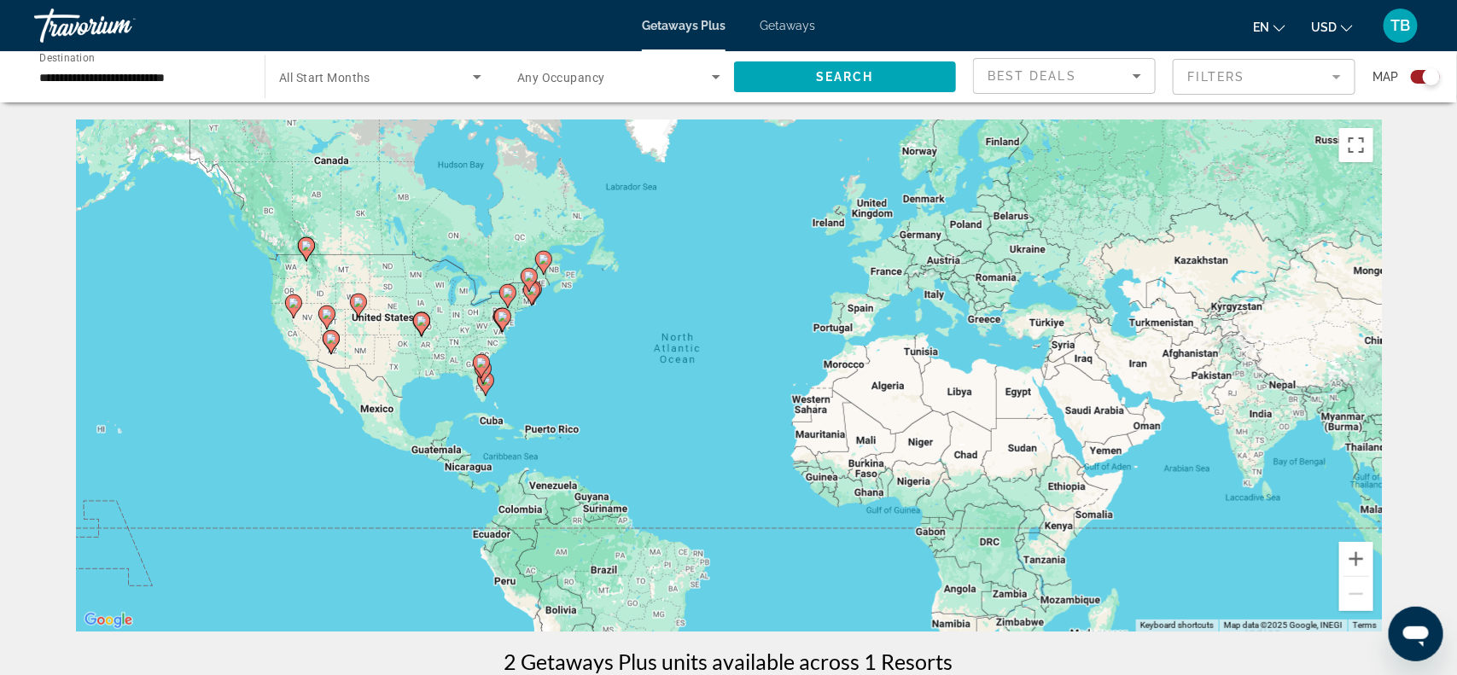
click at [800, 26] on span "Getaways" at bounding box center [787, 26] width 55 height 14
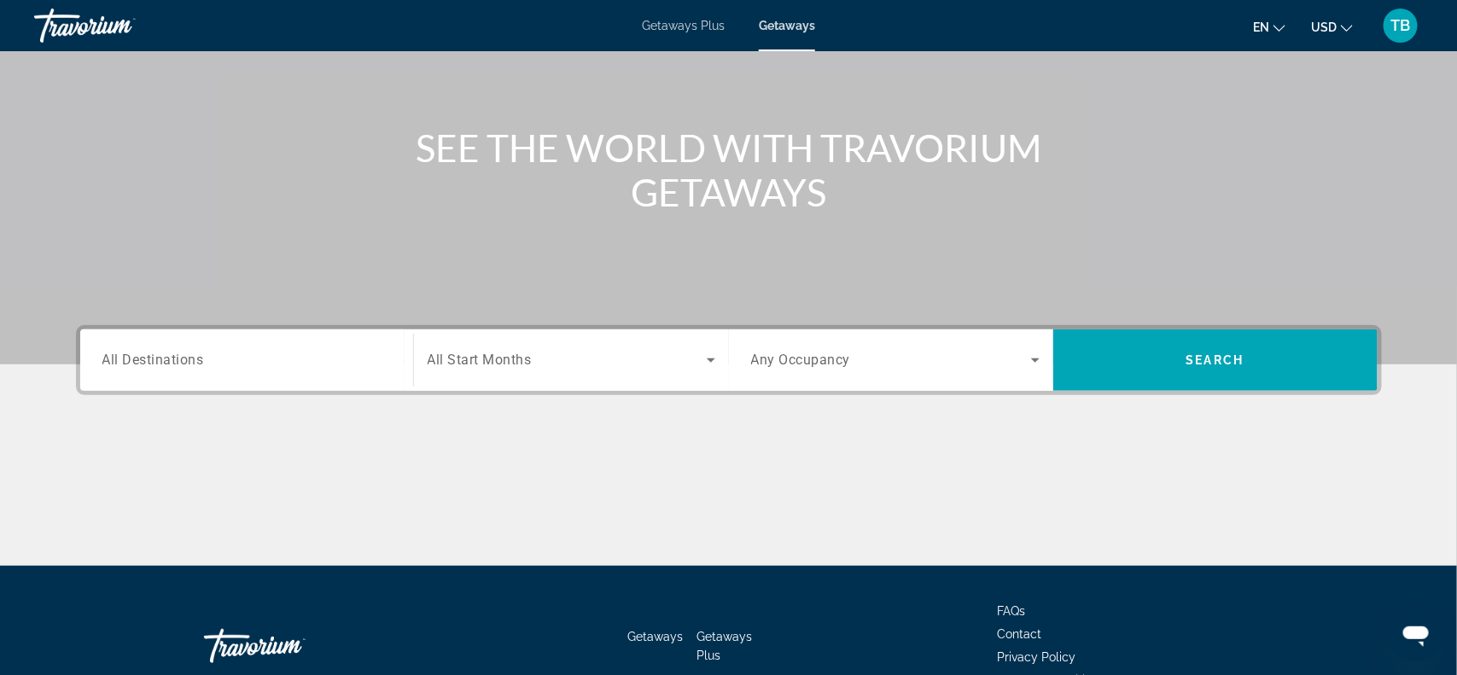
scroll to position [248, 0]
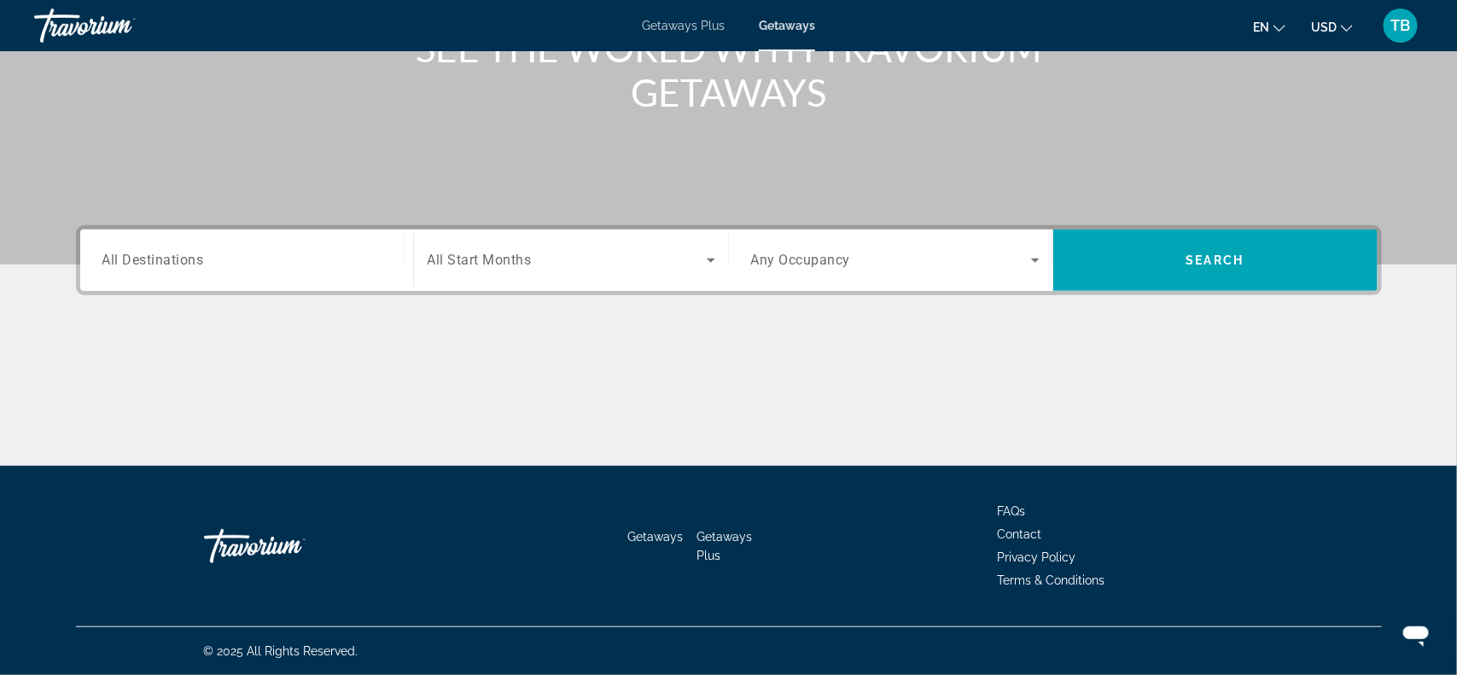
click at [514, 265] on span "All Start Months" at bounding box center [480, 261] width 104 height 16
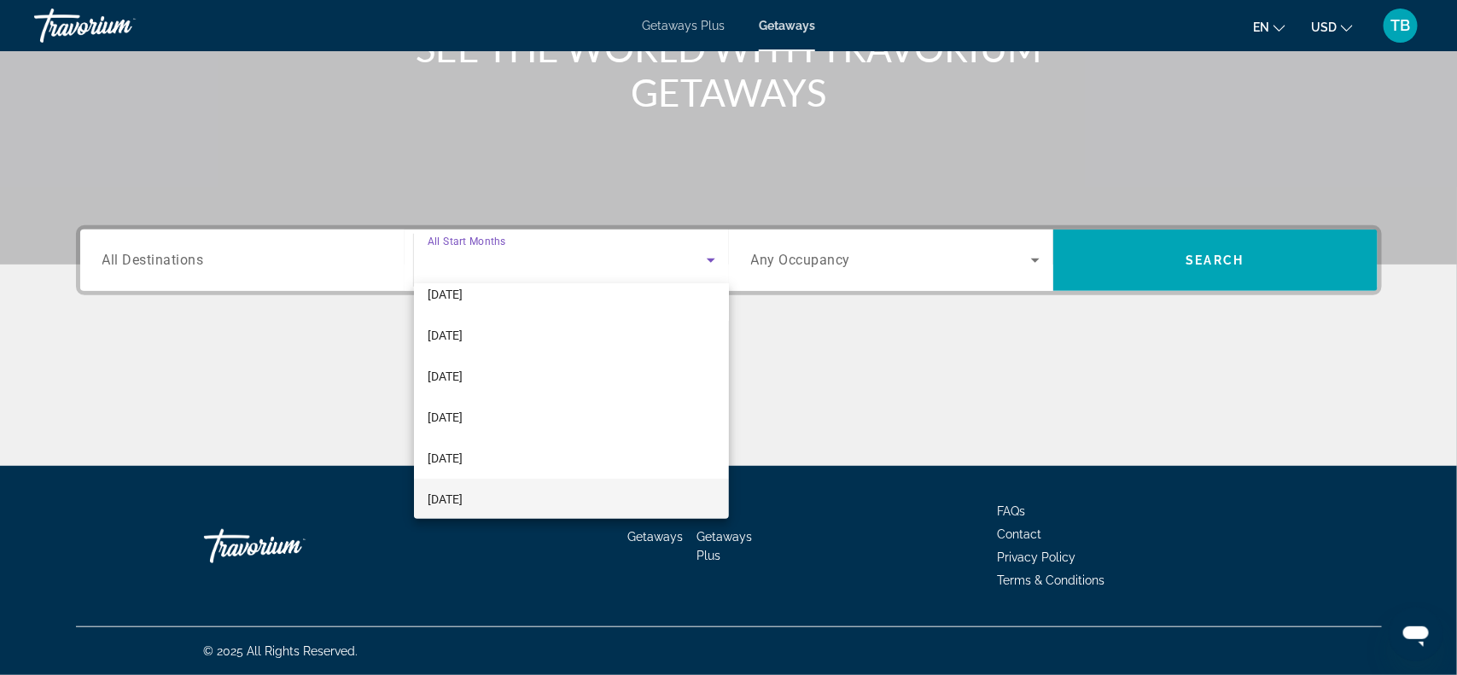
scroll to position [222, 0]
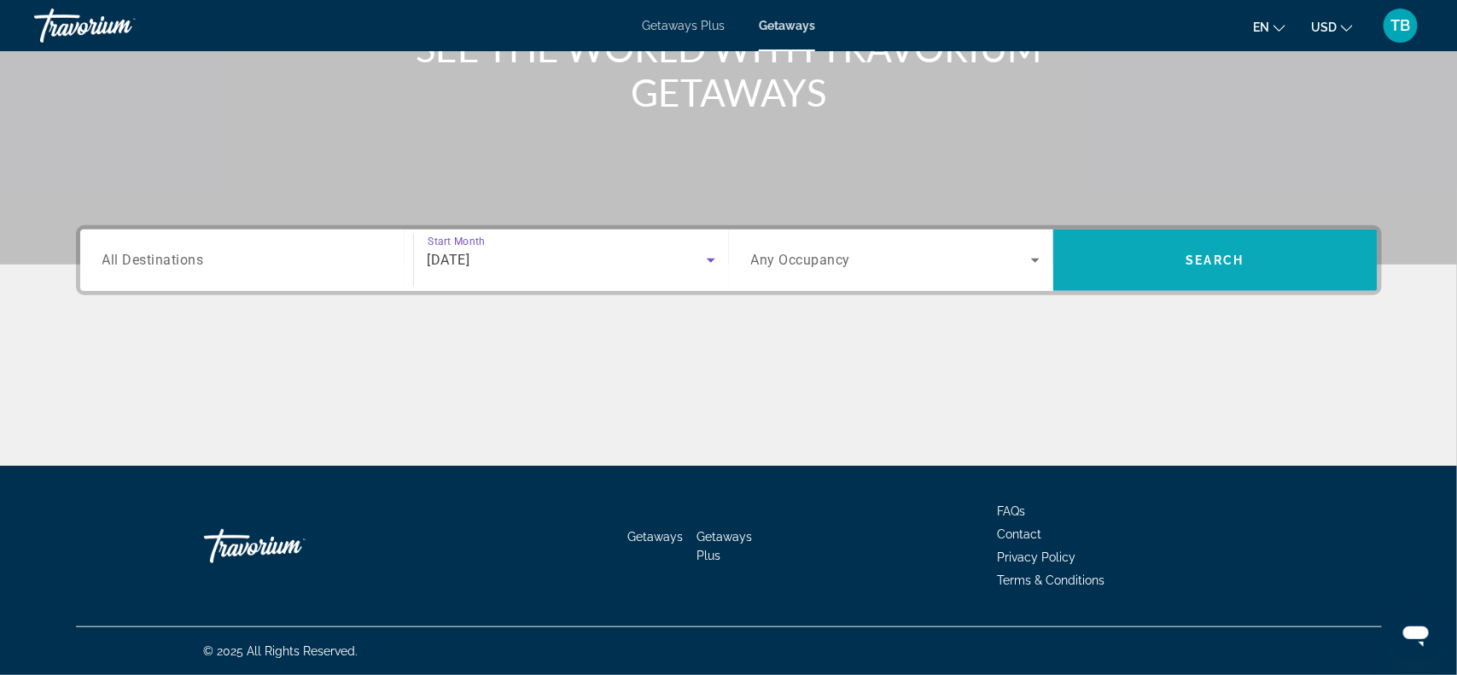
click at [1221, 247] on span "Search widget" at bounding box center [1216, 260] width 324 height 41
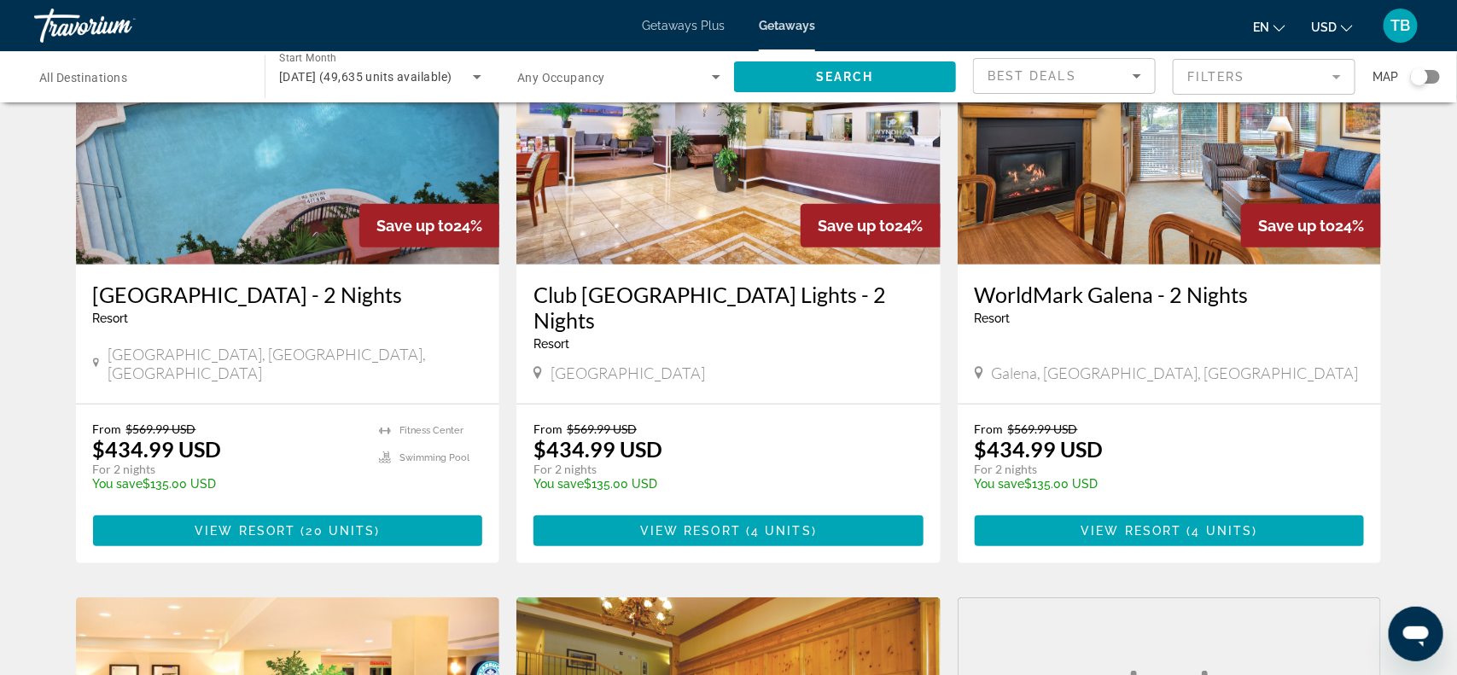
scroll to position [128, 0]
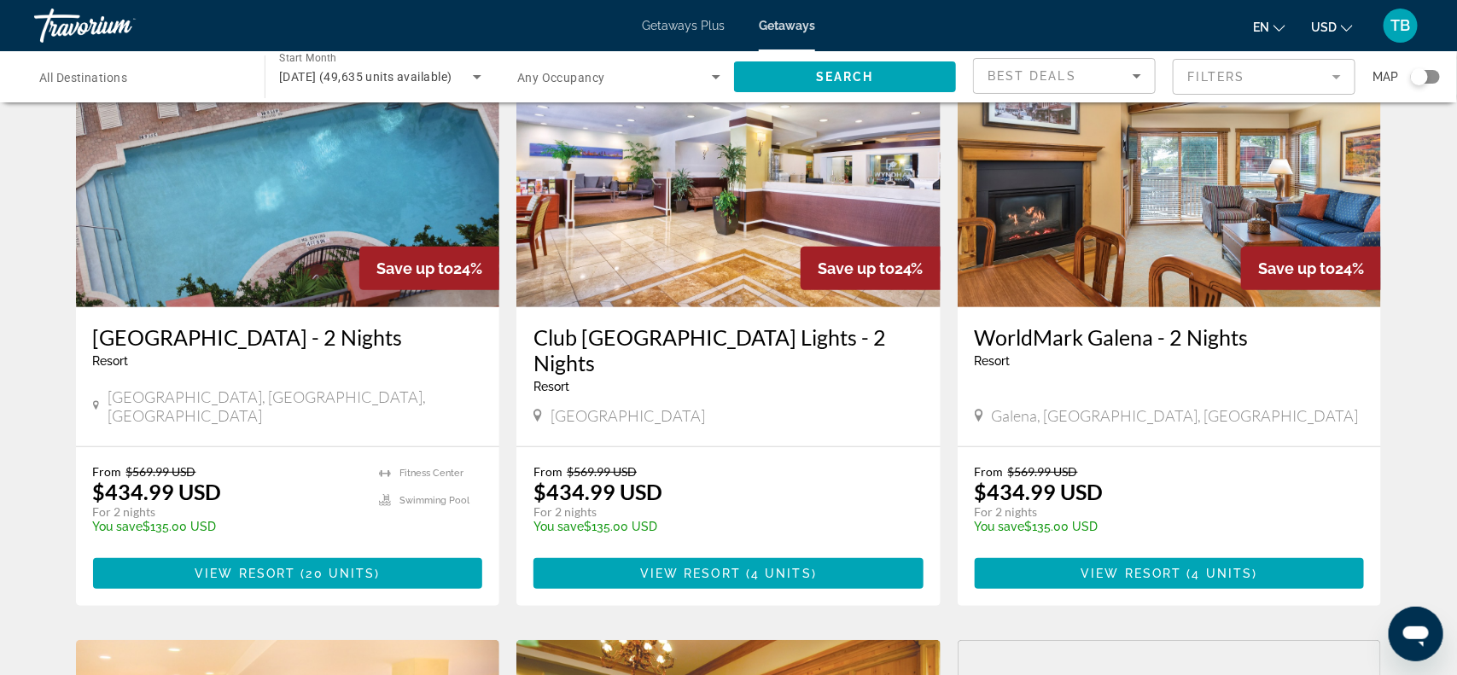
click at [426, 73] on span "May 2026 (49,635 units available)" at bounding box center [365, 77] width 173 height 14
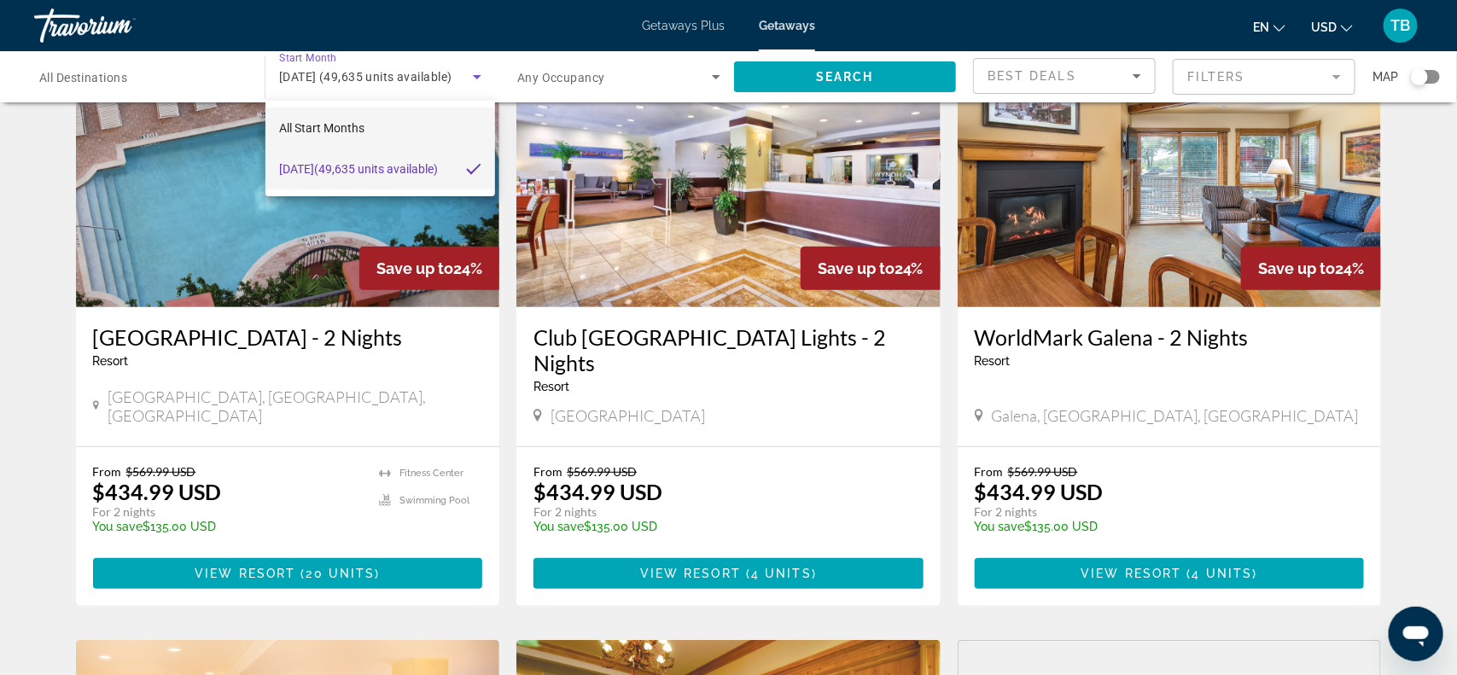
click at [425, 123] on mat-option "All Start Months" at bounding box center [381, 128] width 230 height 41
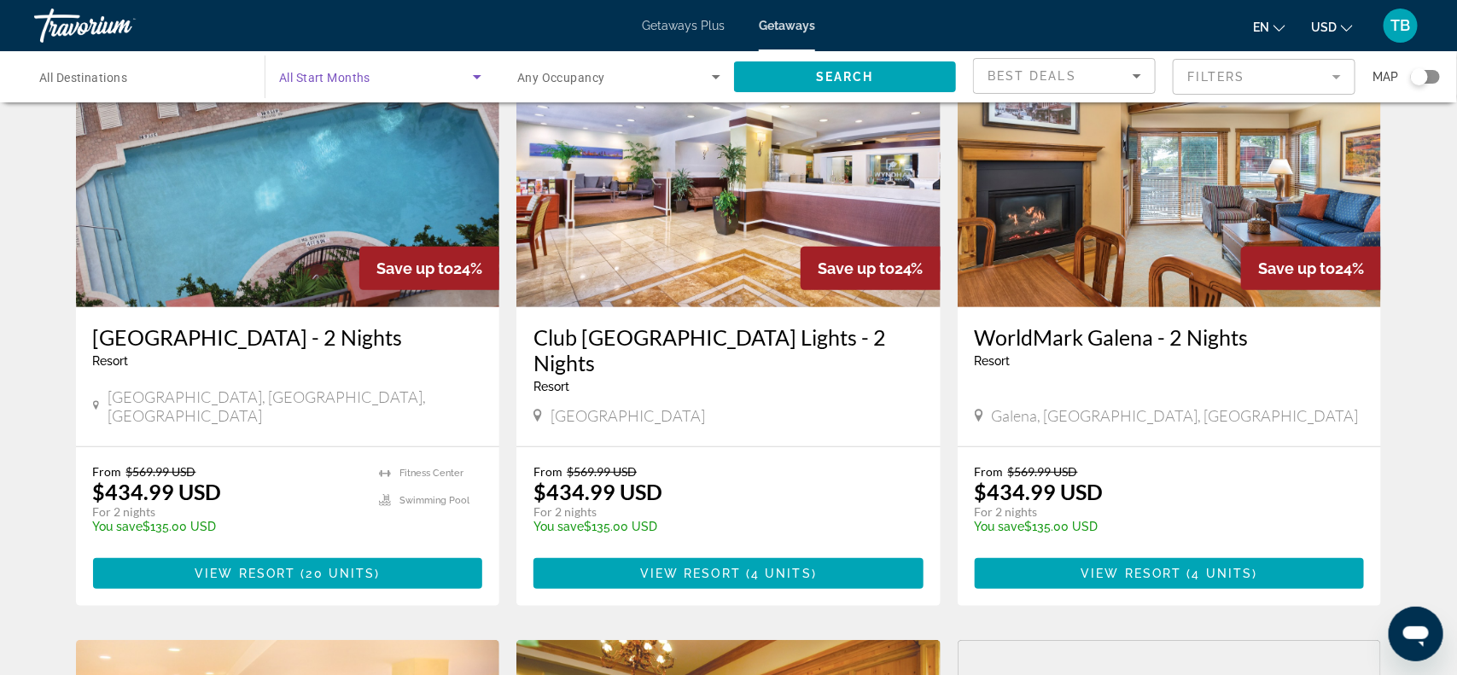
click at [476, 75] on icon "Search widget" at bounding box center [477, 77] width 9 height 4
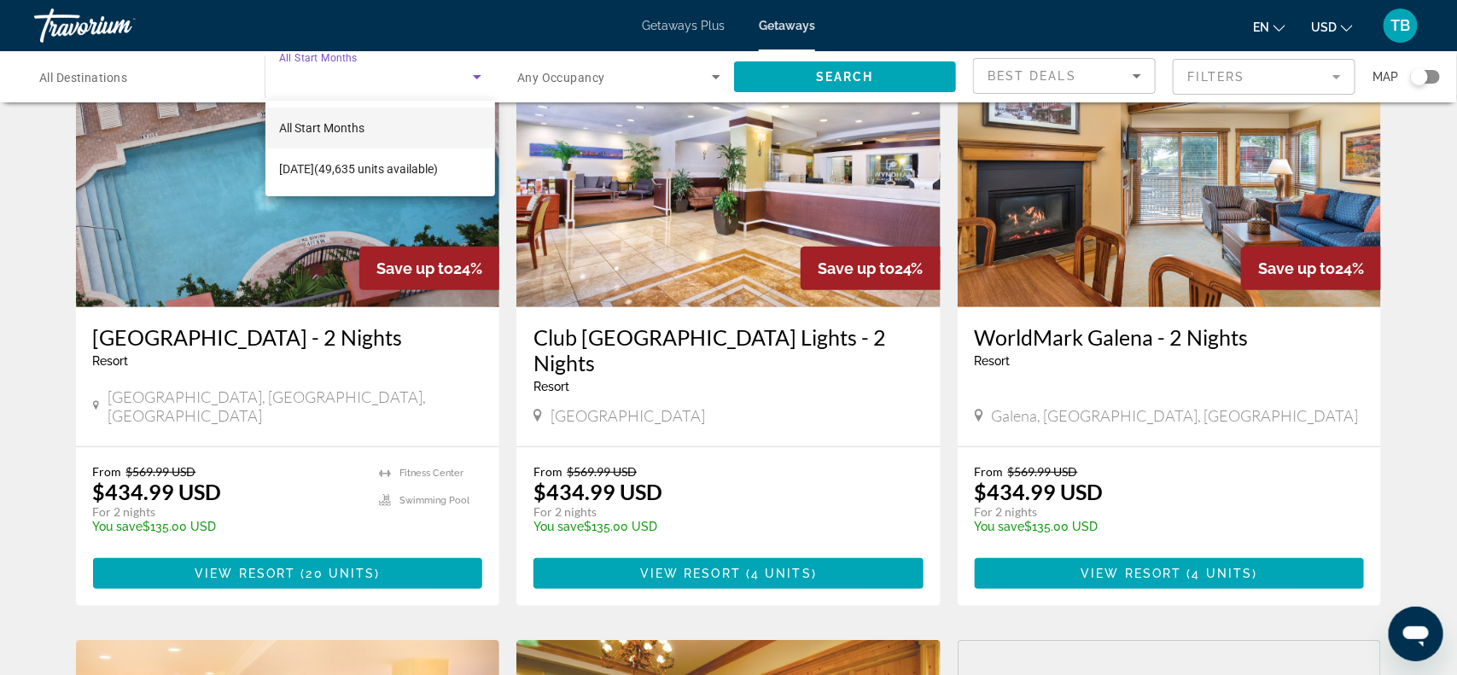
click at [476, 75] on div at bounding box center [728, 337] width 1457 height 675
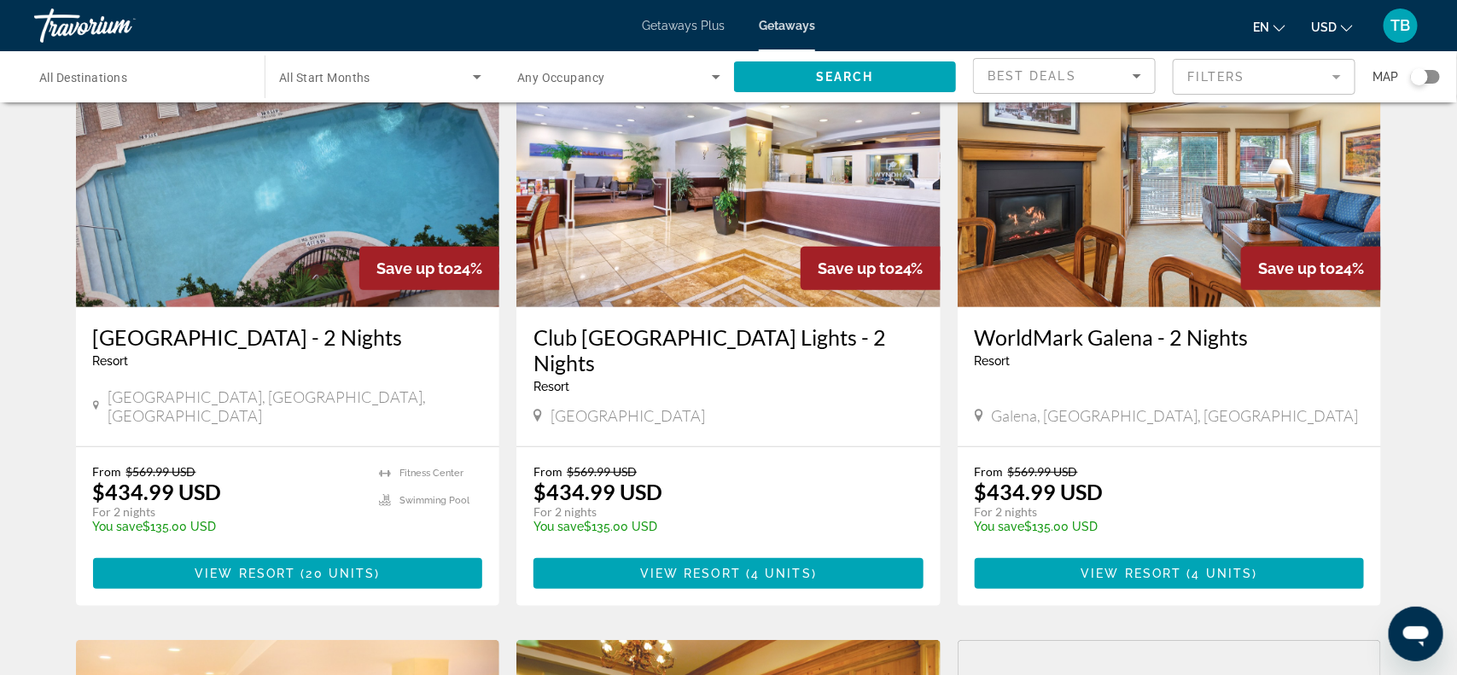
click at [476, 75] on icon "Search widget" at bounding box center [477, 77] width 9 height 4
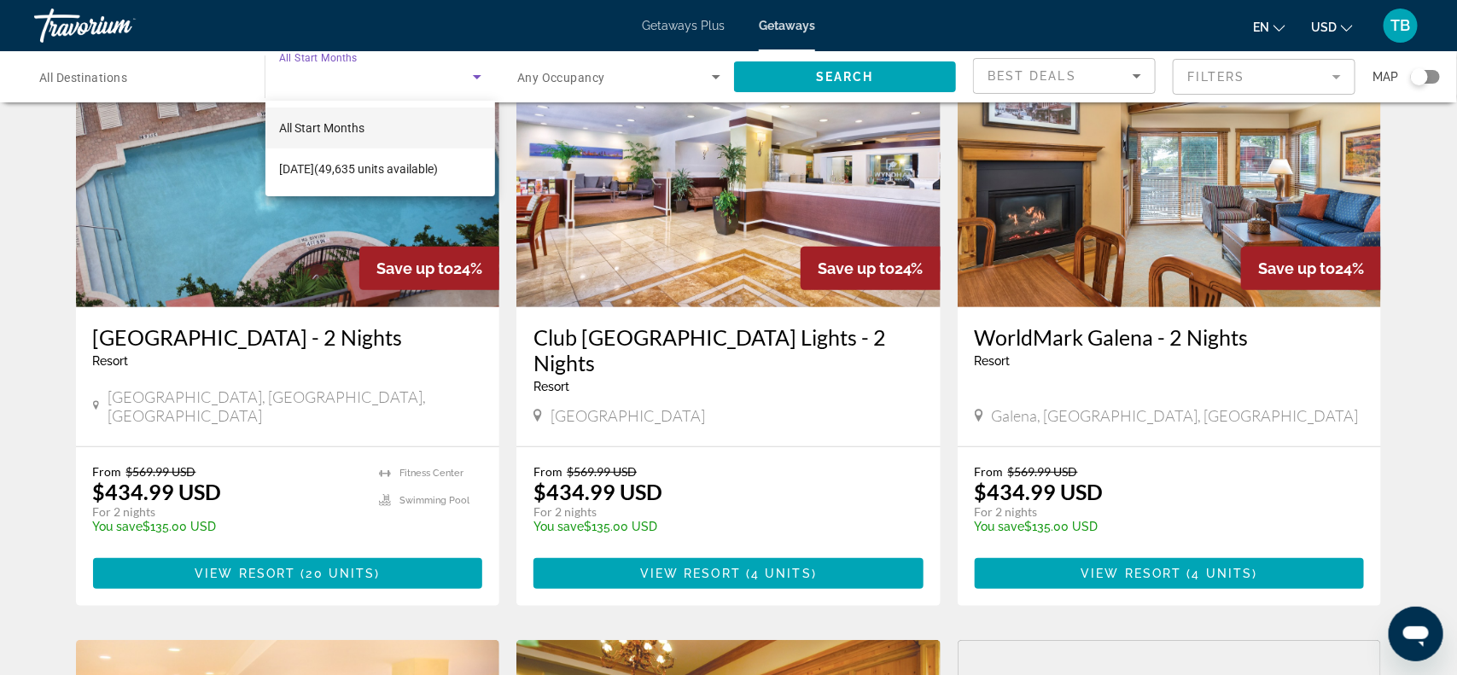
click at [426, 127] on mat-option "All Start Months" at bounding box center [381, 128] width 230 height 41
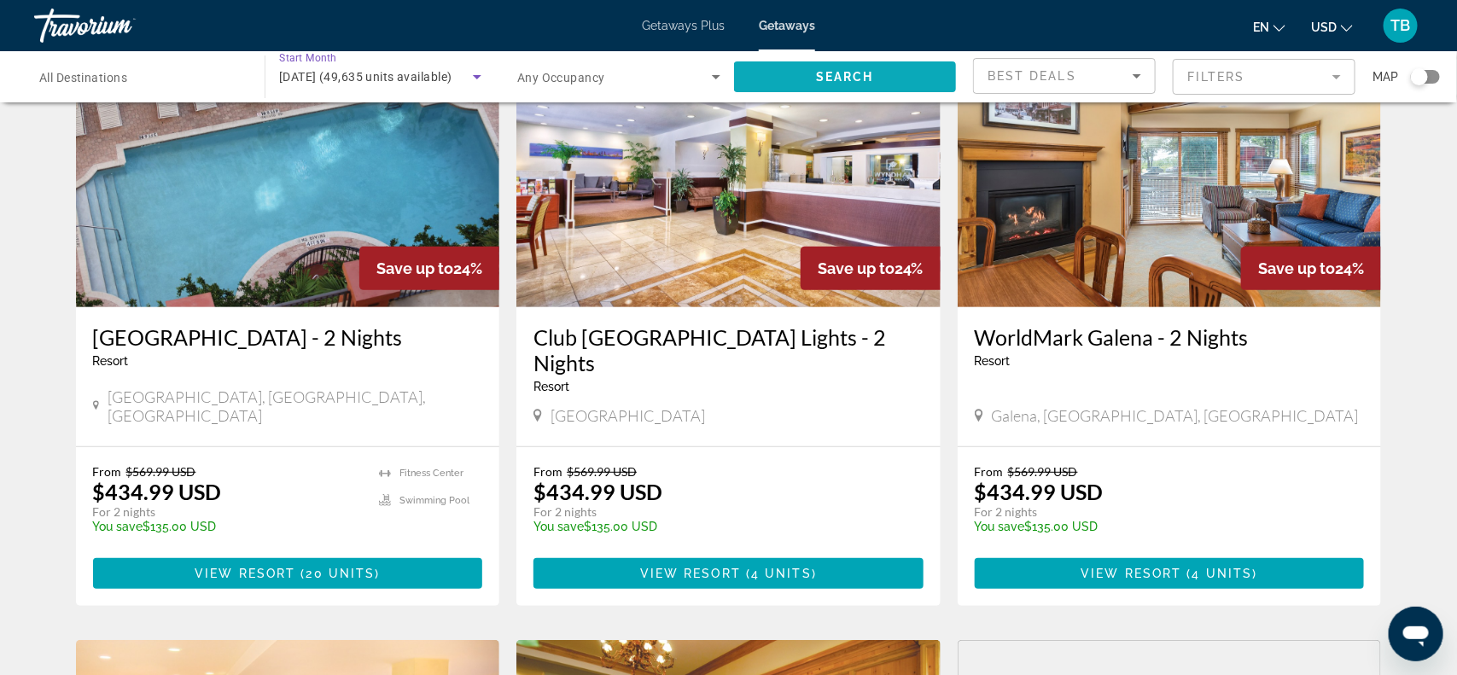
click at [885, 57] on span "Search widget" at bounding box center [845, 76] width 222 height 41
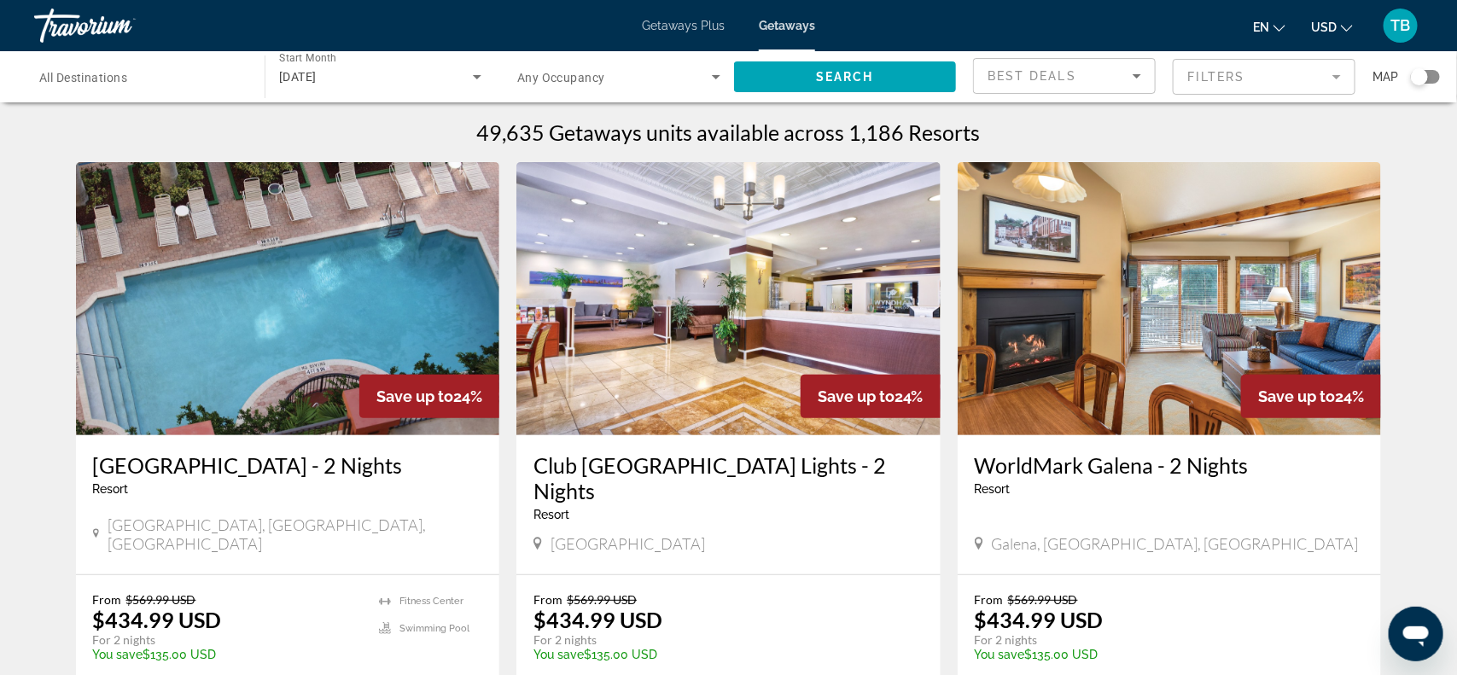
click at [309, 75] on span "[DATE]" at bounding box center [298, 77] width 38 height 14
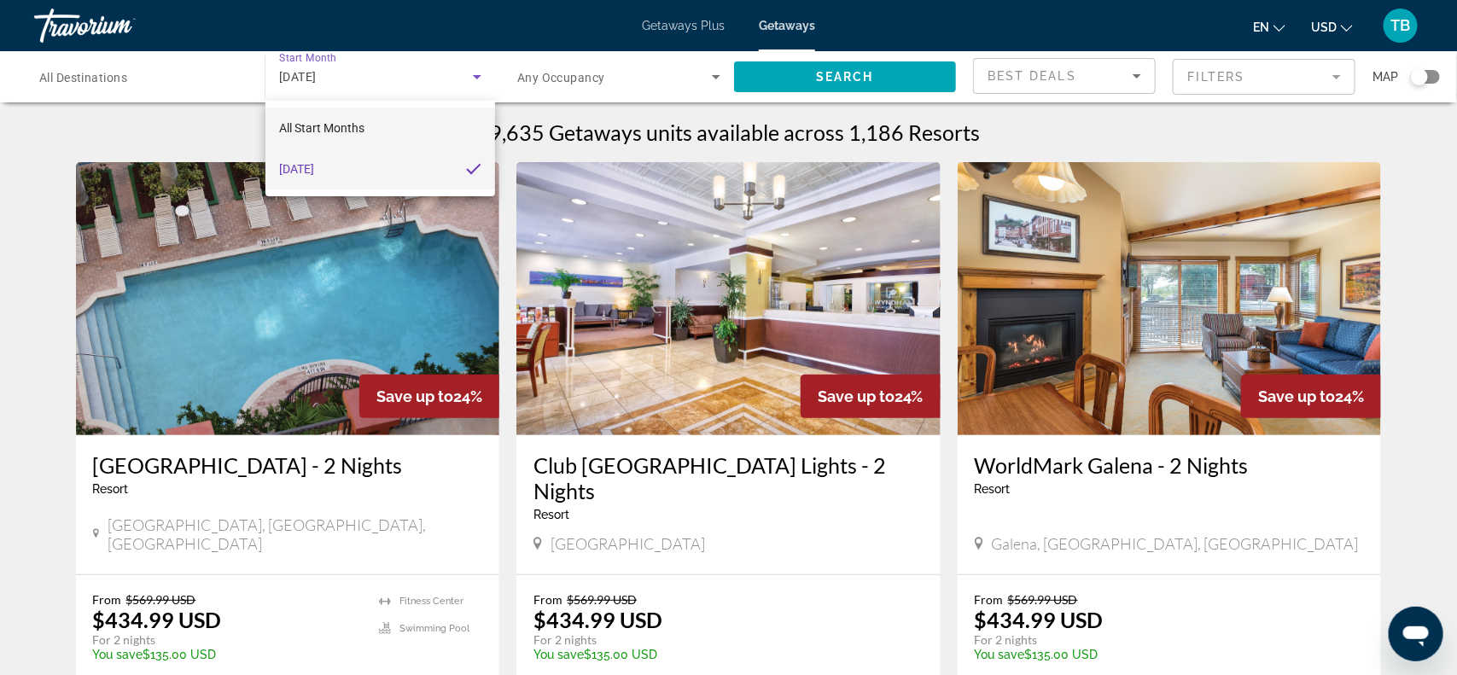
click at [322, 121] on span "All Start Months" at bounding box center [321, 128] width 85 height 14
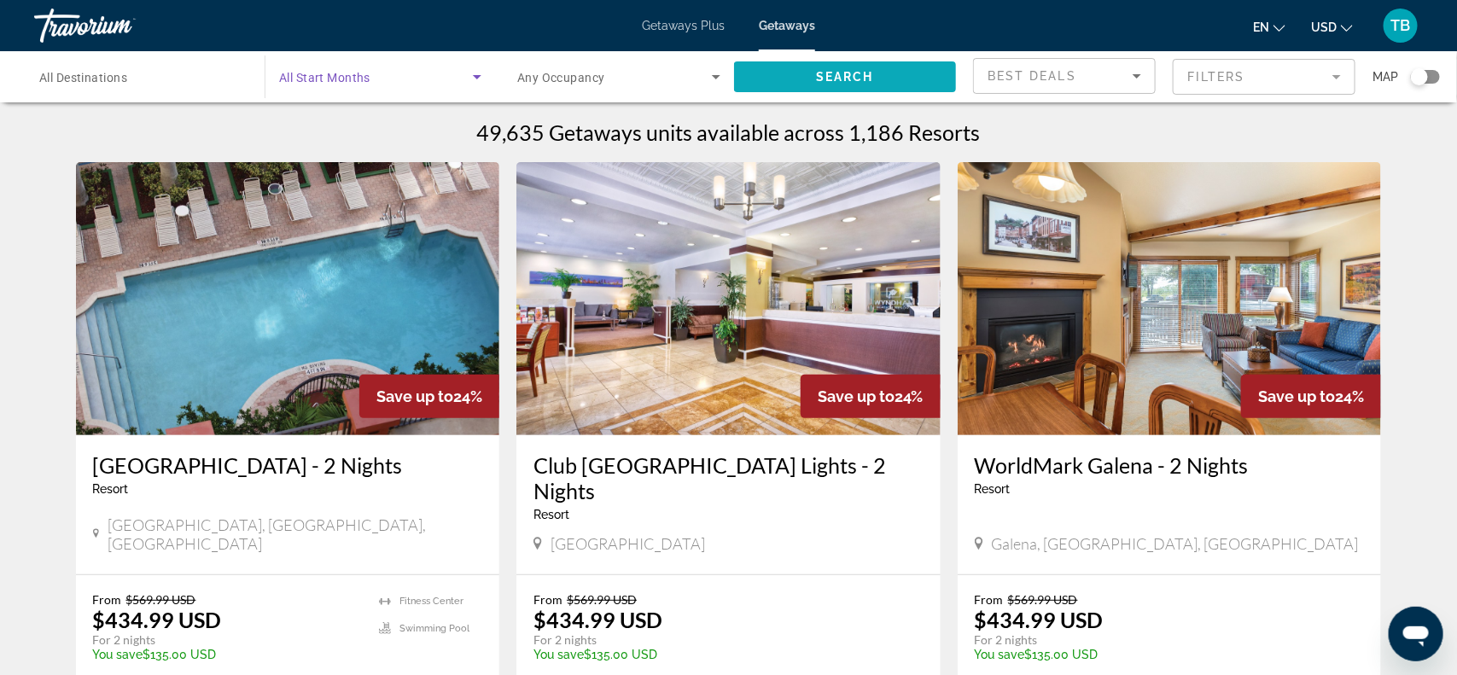
click at [838, 82] on span "Search" at bounding box center [845, 77] width 58 height 14
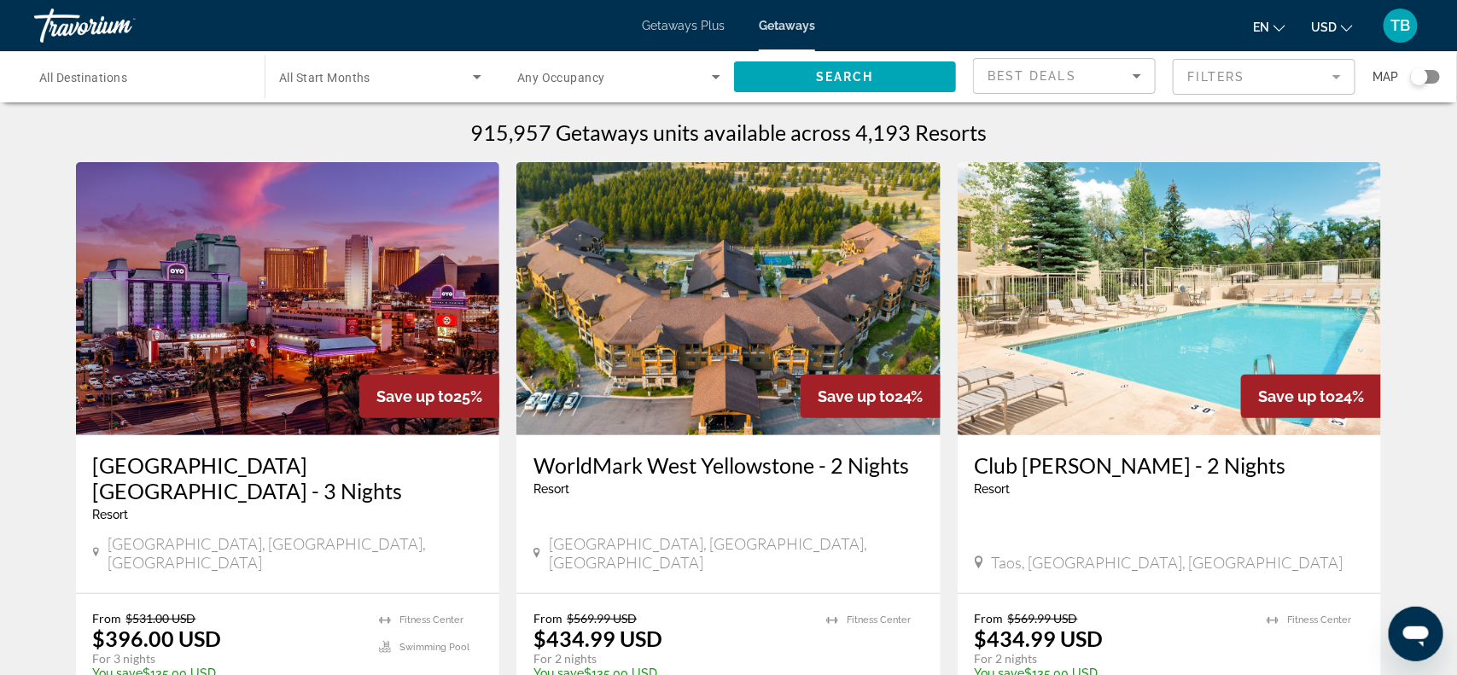
click at [472, 76] on icon "Search widget" at bounding box center [477, 77] width 20 height 20
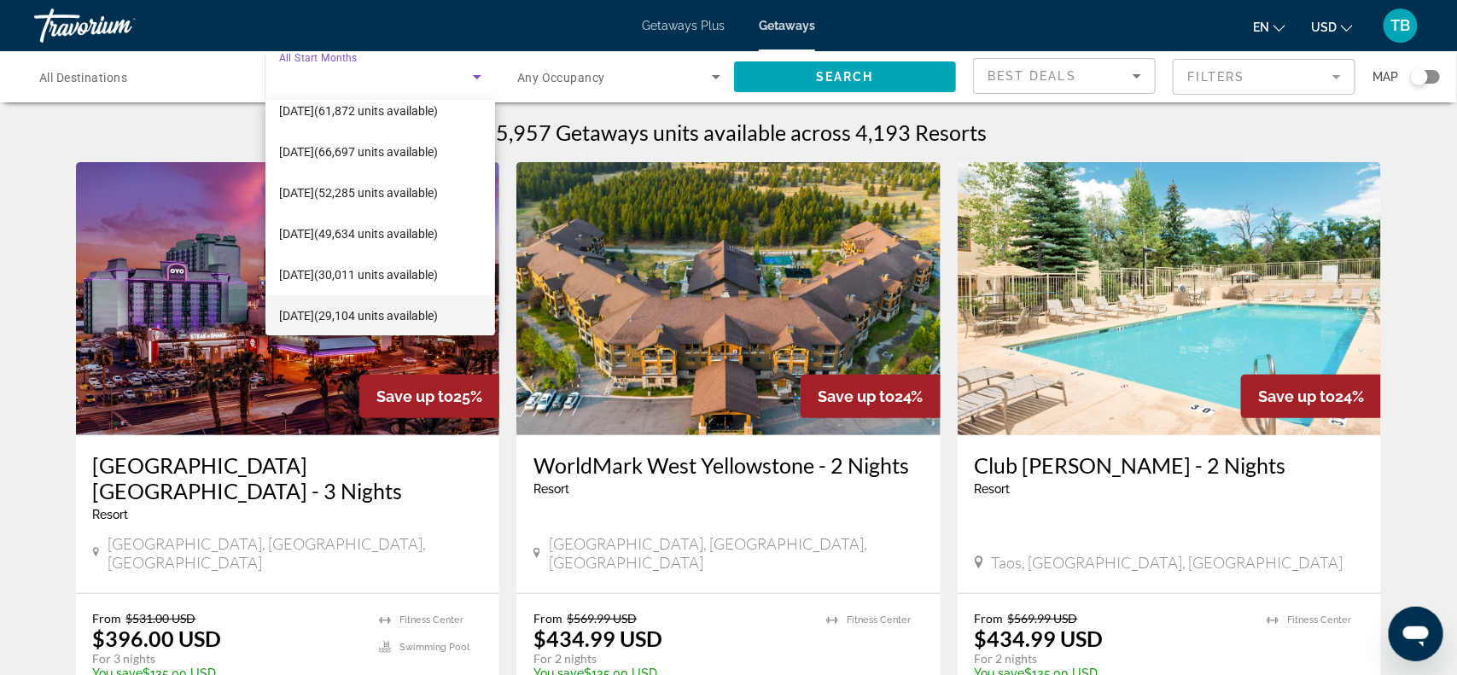
scroll to position [304, 0]
click at [294, 271] on span "July 2026 (29,104 units available)" at bounding box center [358, 275] width 159 height 20
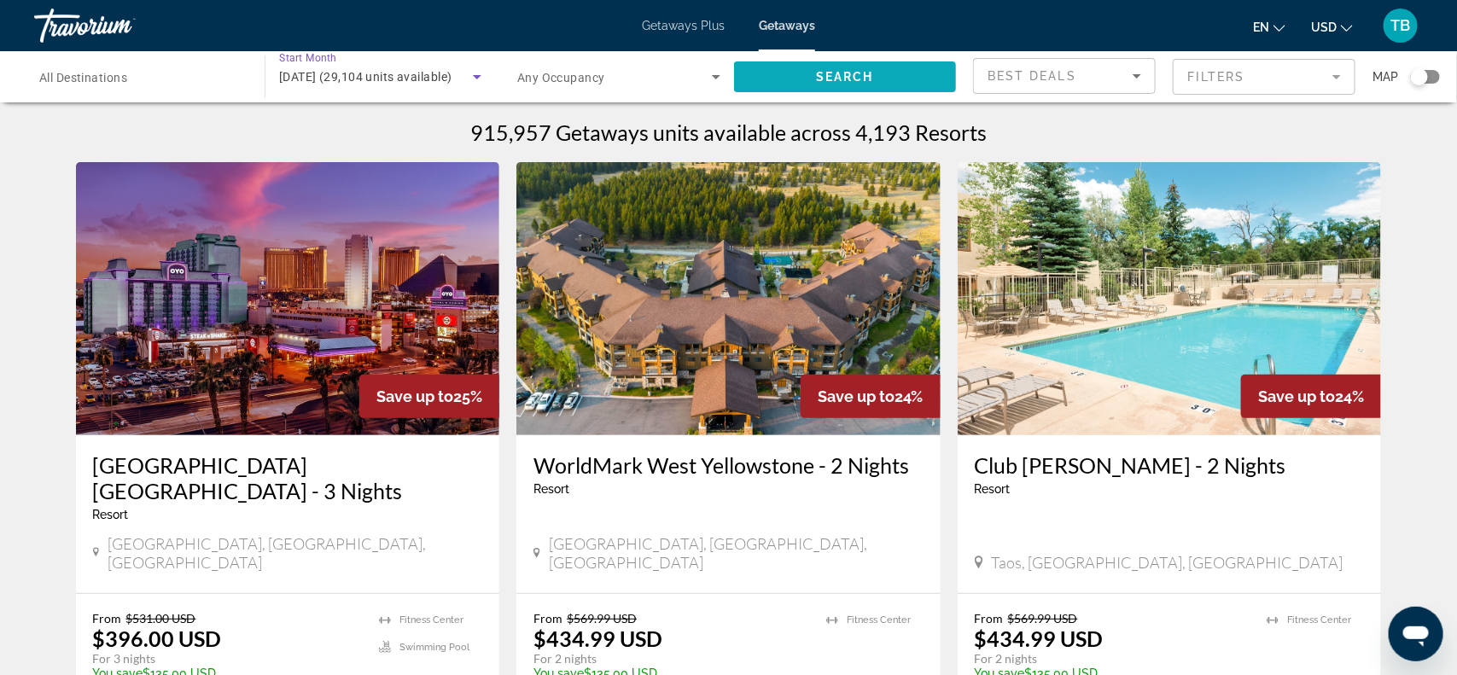
click at [867, 74] on span "Search" at bounding box center [845, 77] width 58 height 14
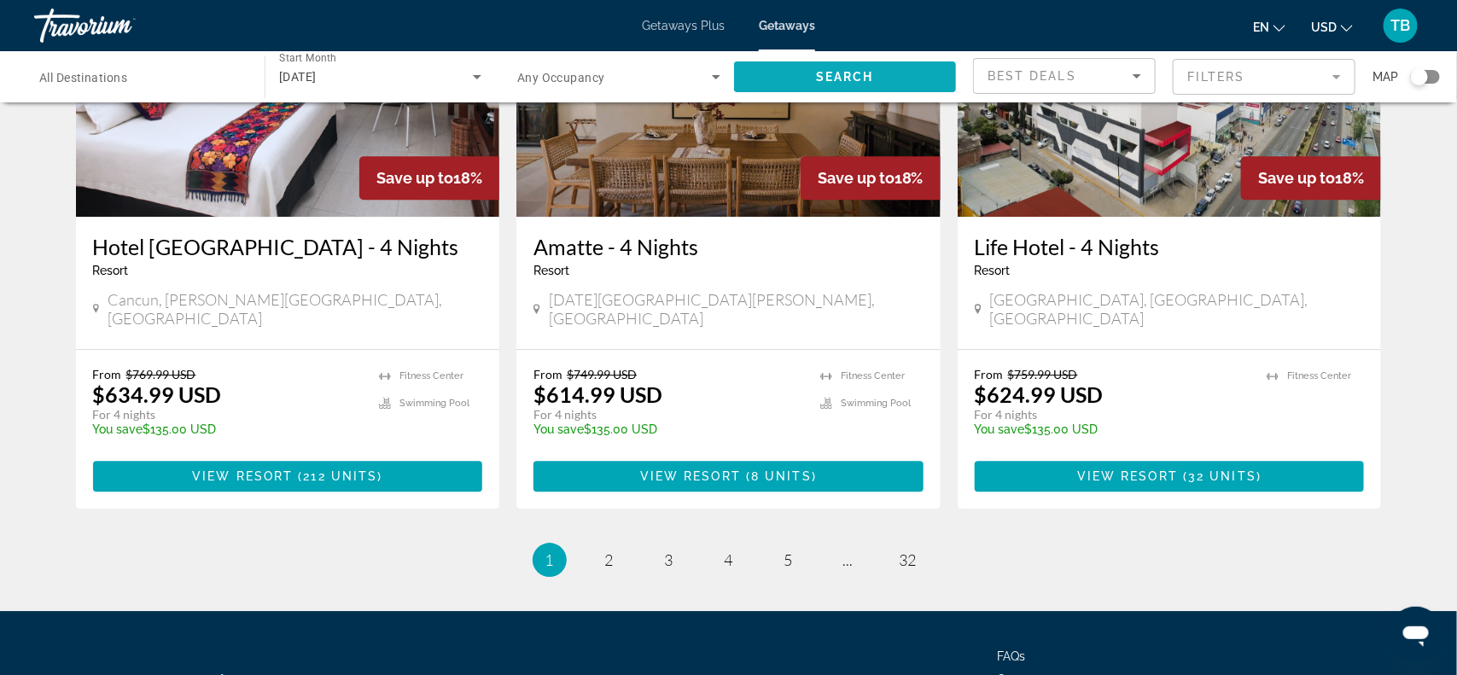
scroll to position [2092, 0]
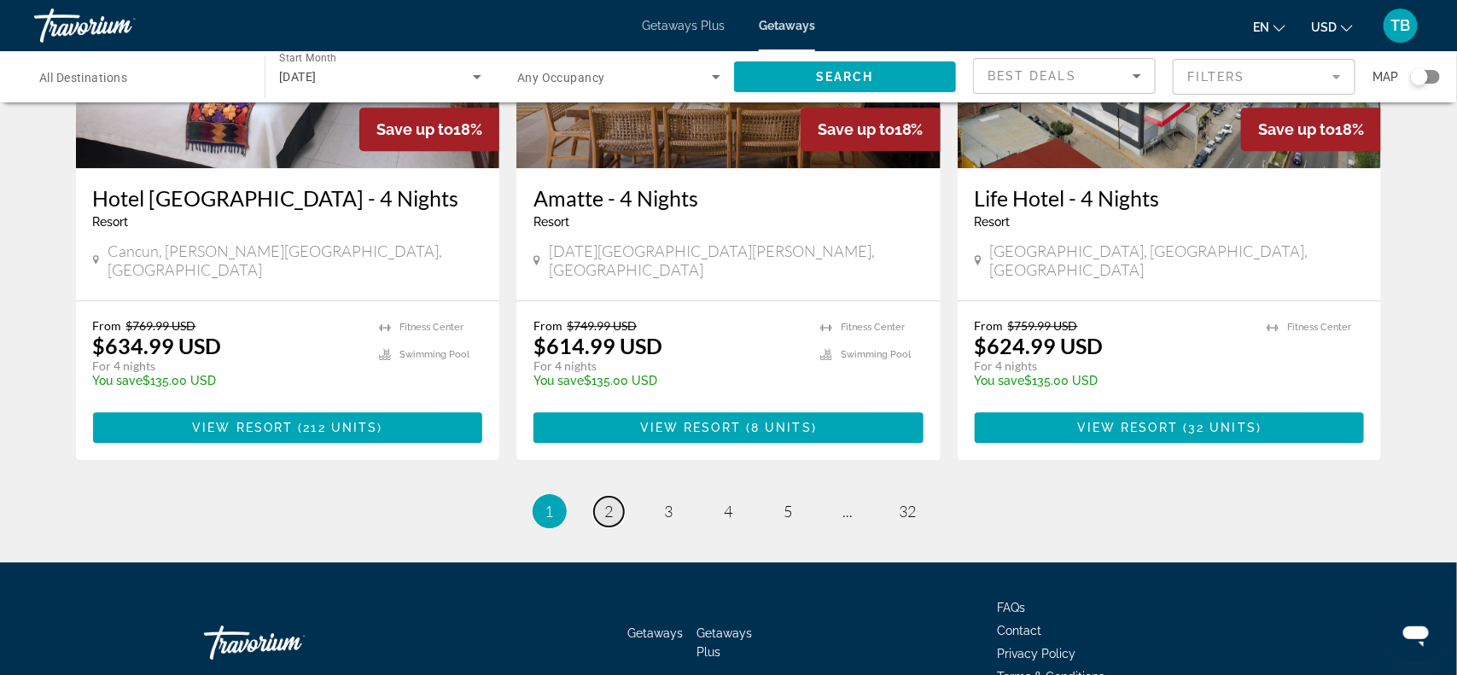
click at [612, 502] on span "2" at bounding box center [609, 511] width 9 height 19
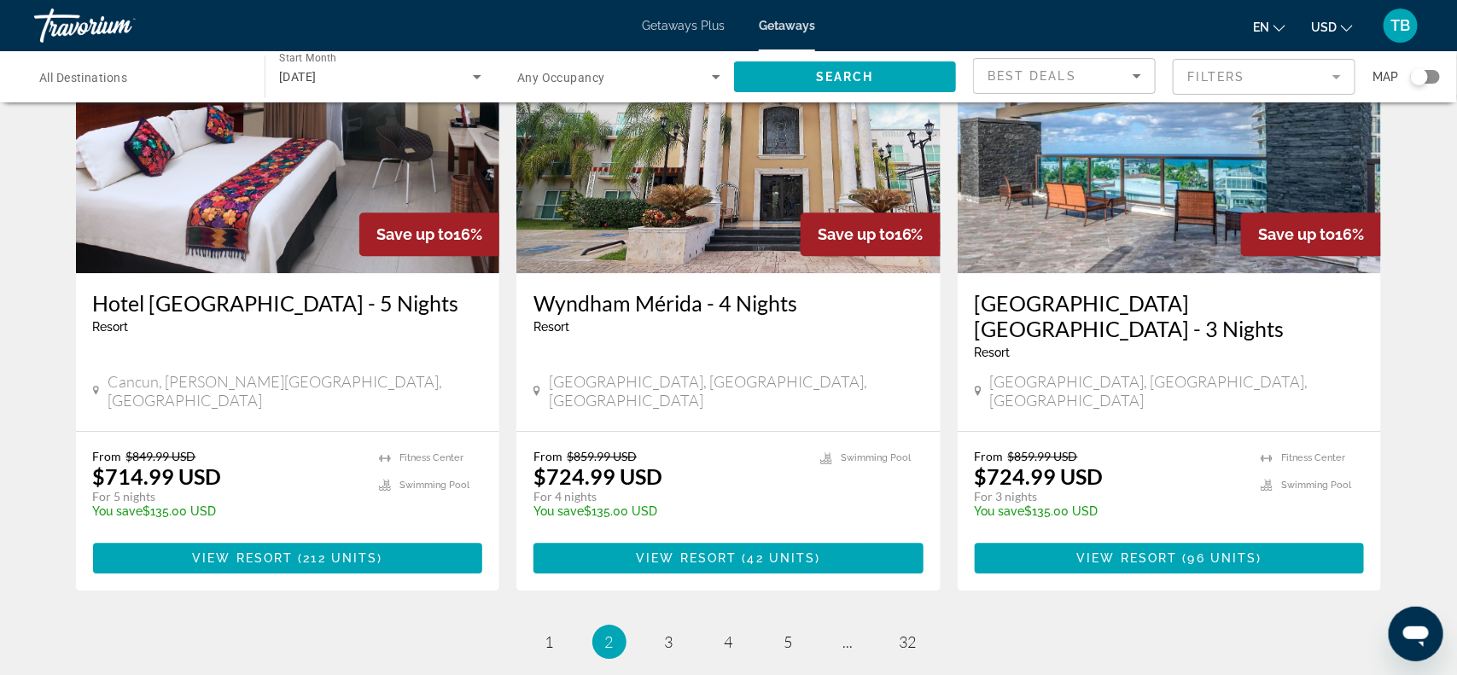
scroll to position [2049, 0]
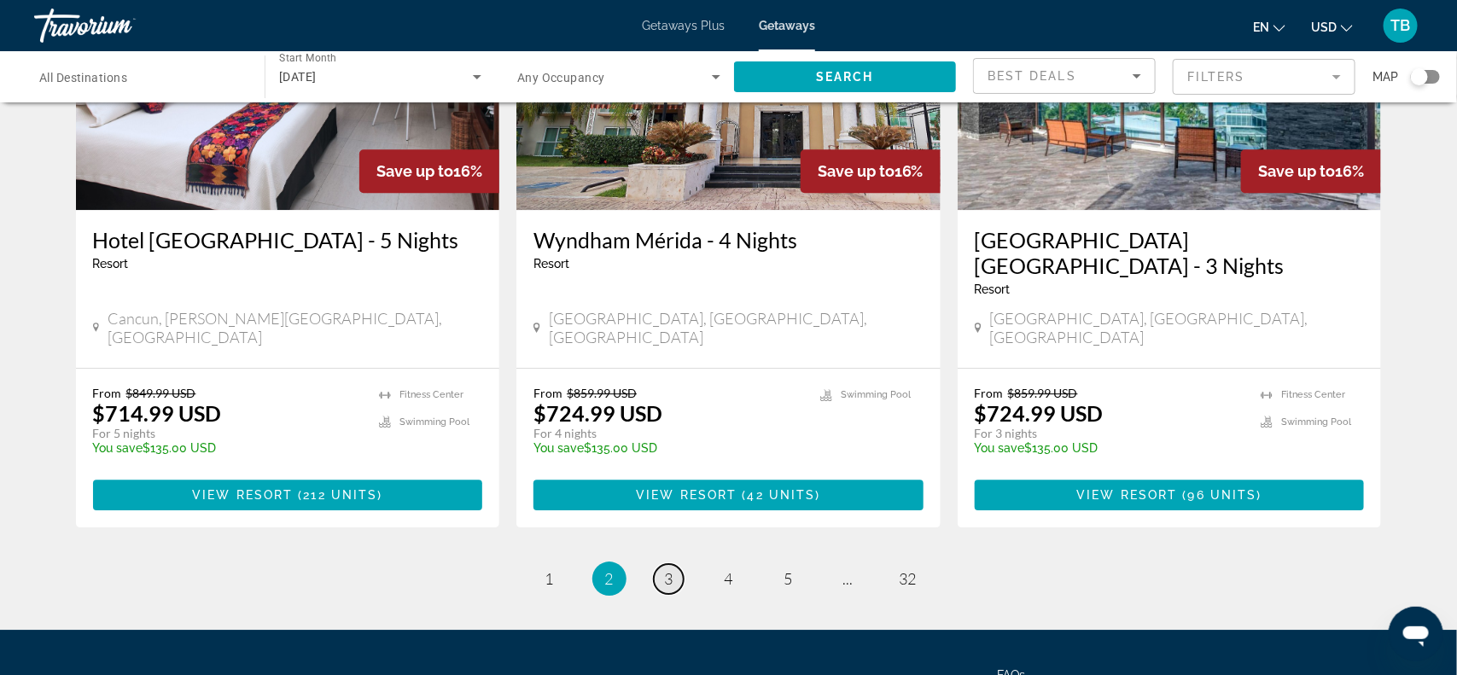
click at [668, 569] on span "3" at bounding box center [669, 578] width 9 height 19
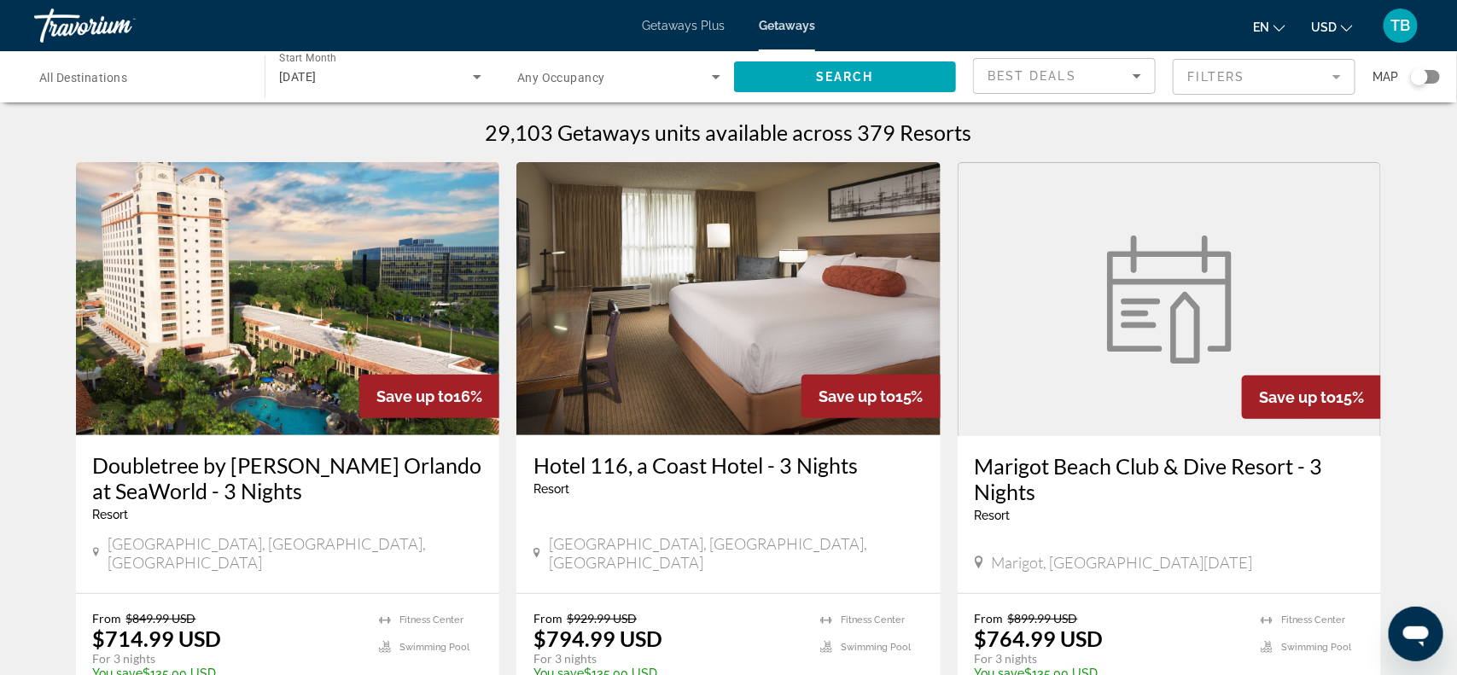
click at [60, 82] on span "All Destinations" at bounding box center [83, 78] width 88 height 14
click at [60, 82] on input "Destination All Destinations" at bounding box center [140, 77] width 203 height 20
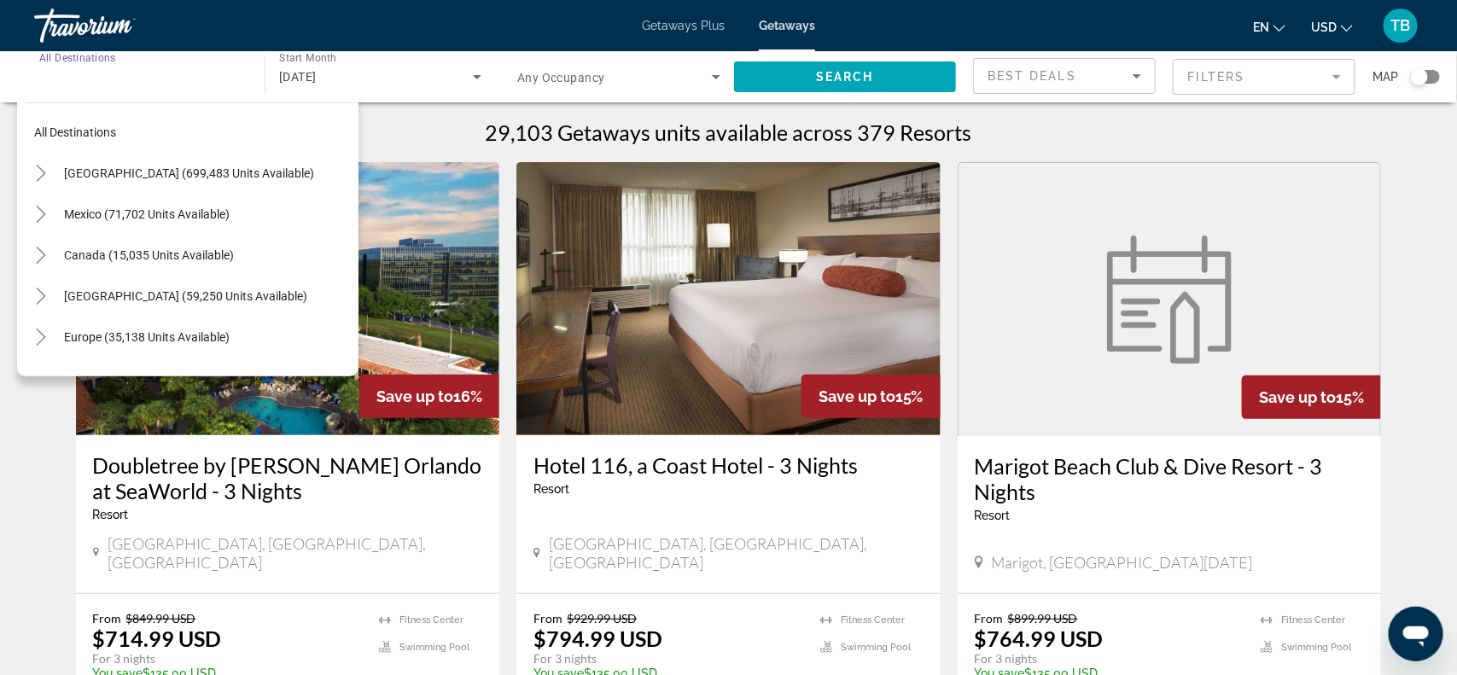
click at [91, 13] on div "Travorium" at bounding box center [119, 25] width 171 height 44
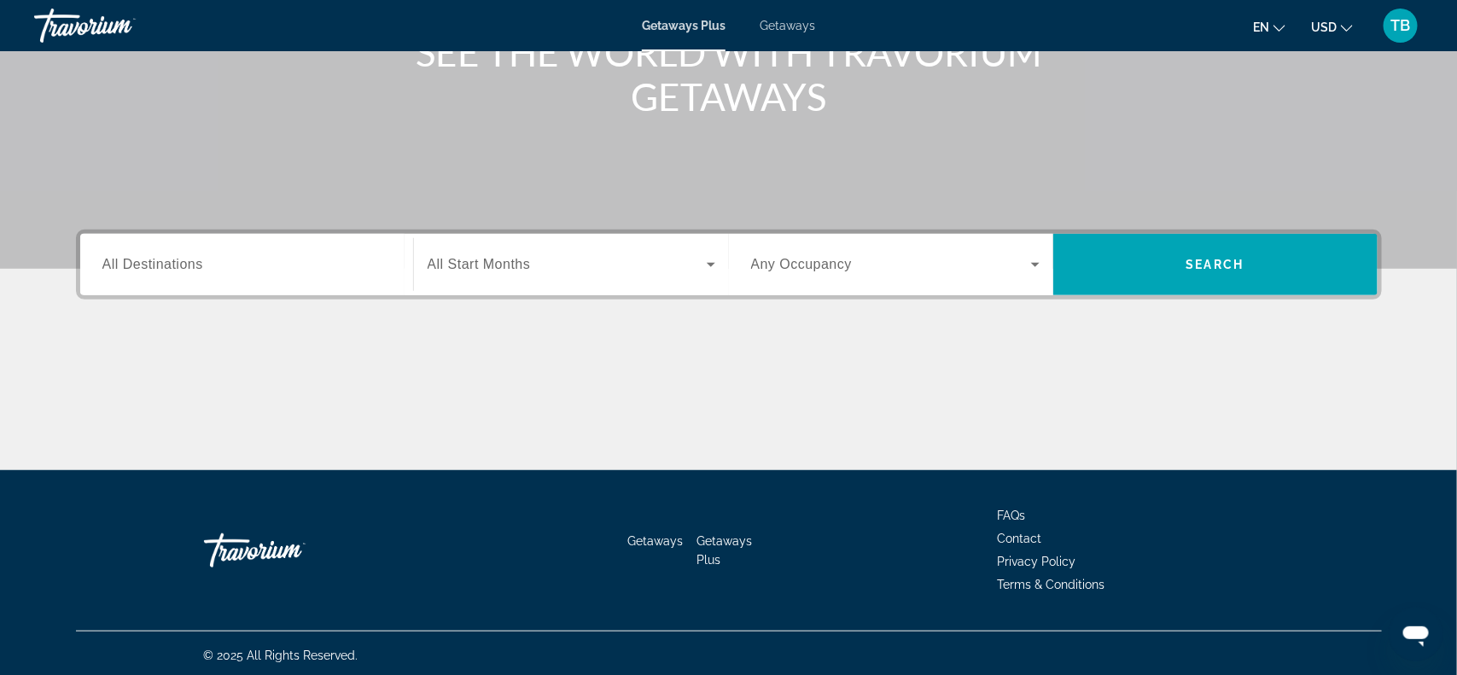
scroll to position [248, 0]
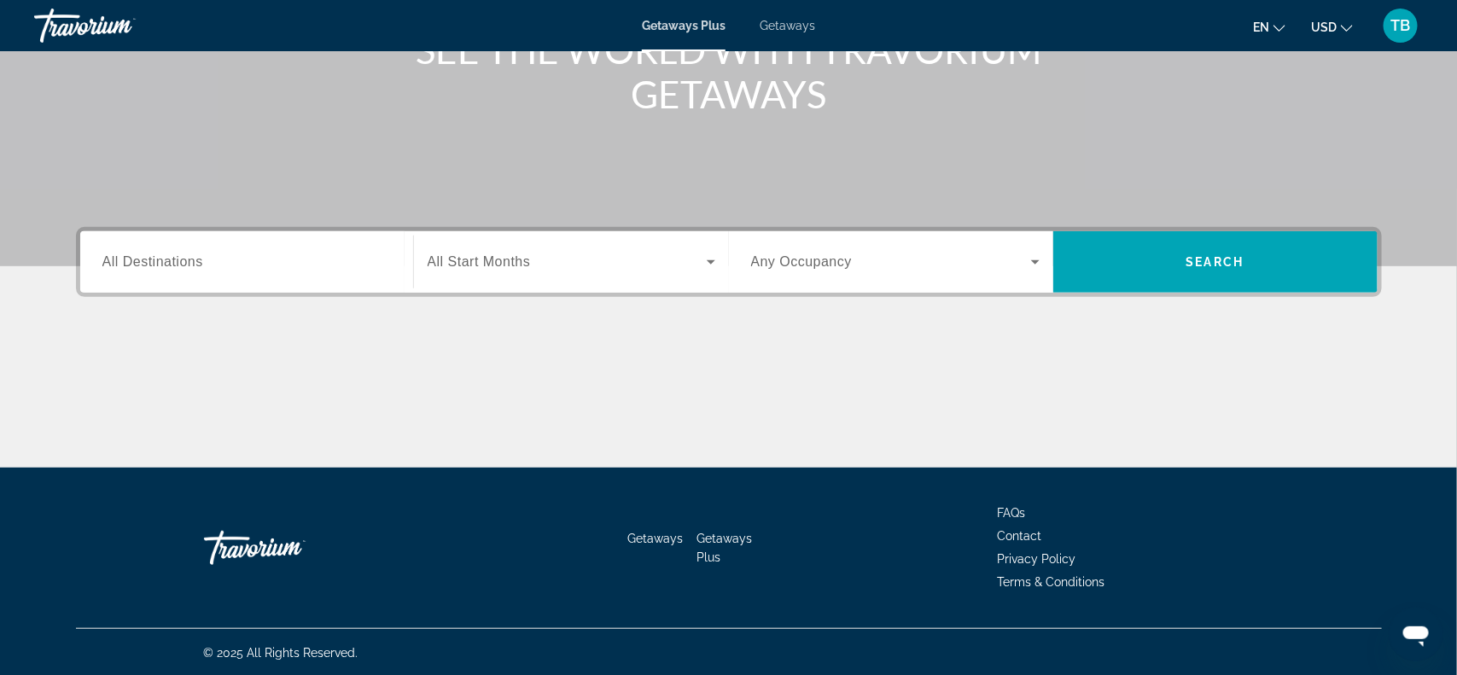
scroll to position [248, 0]
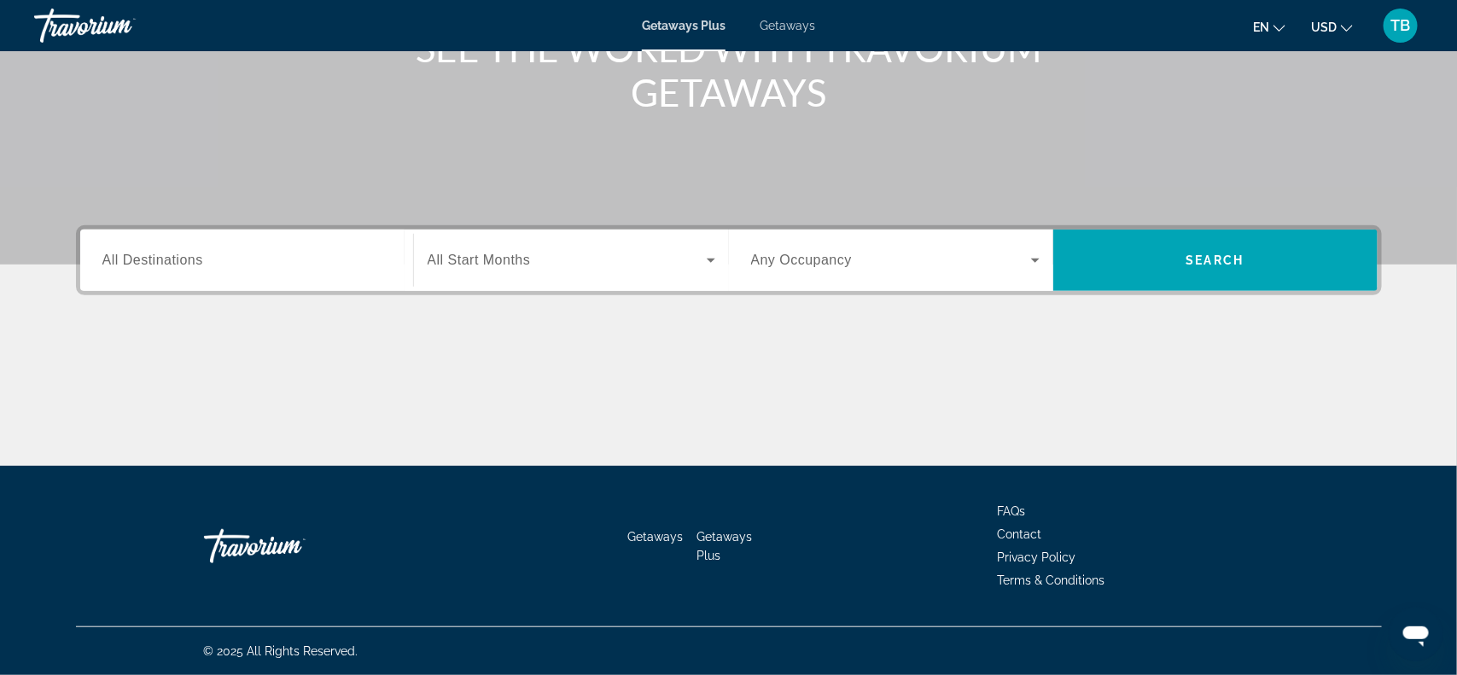
click at [578, 255] on span "Search widget" at bounding box center [567, 260] width 279 height 20
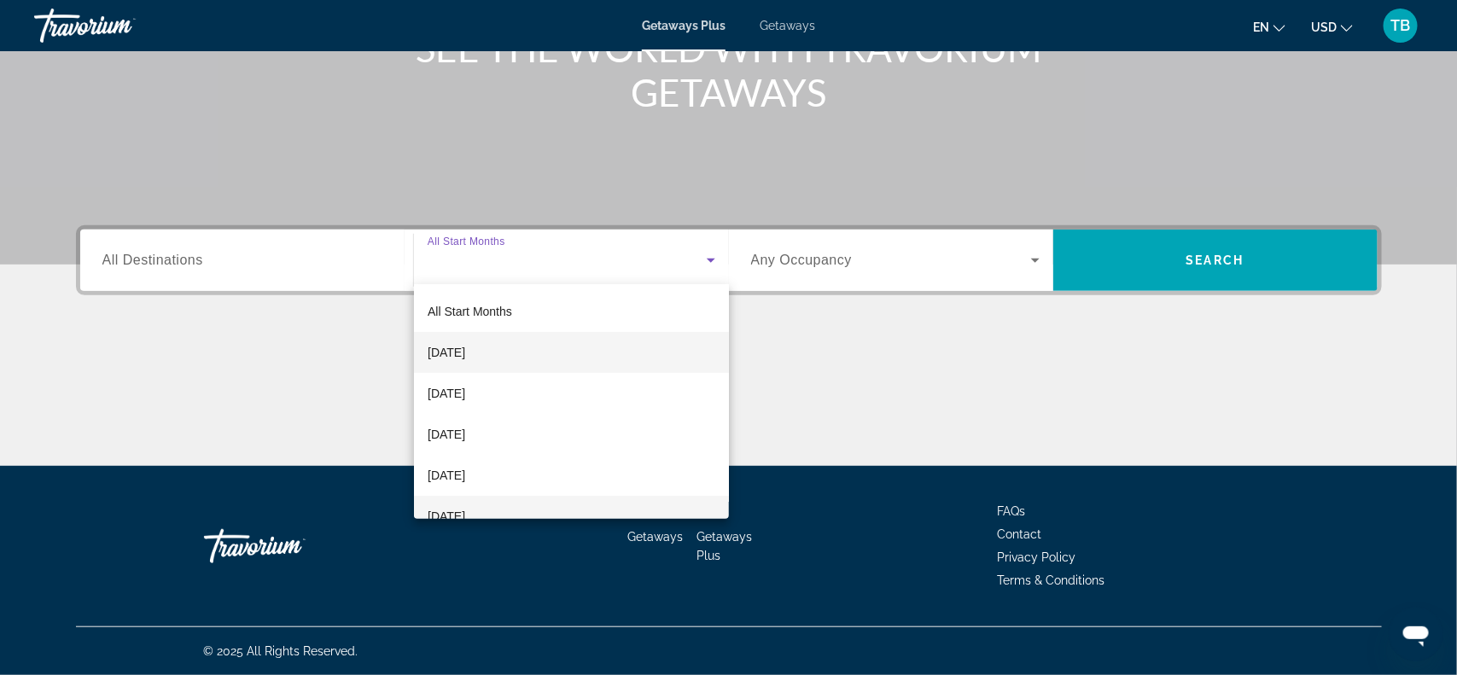
click at [465, 506] on span "[DATE]" at bounding box center [447, 516] width 38 height 20
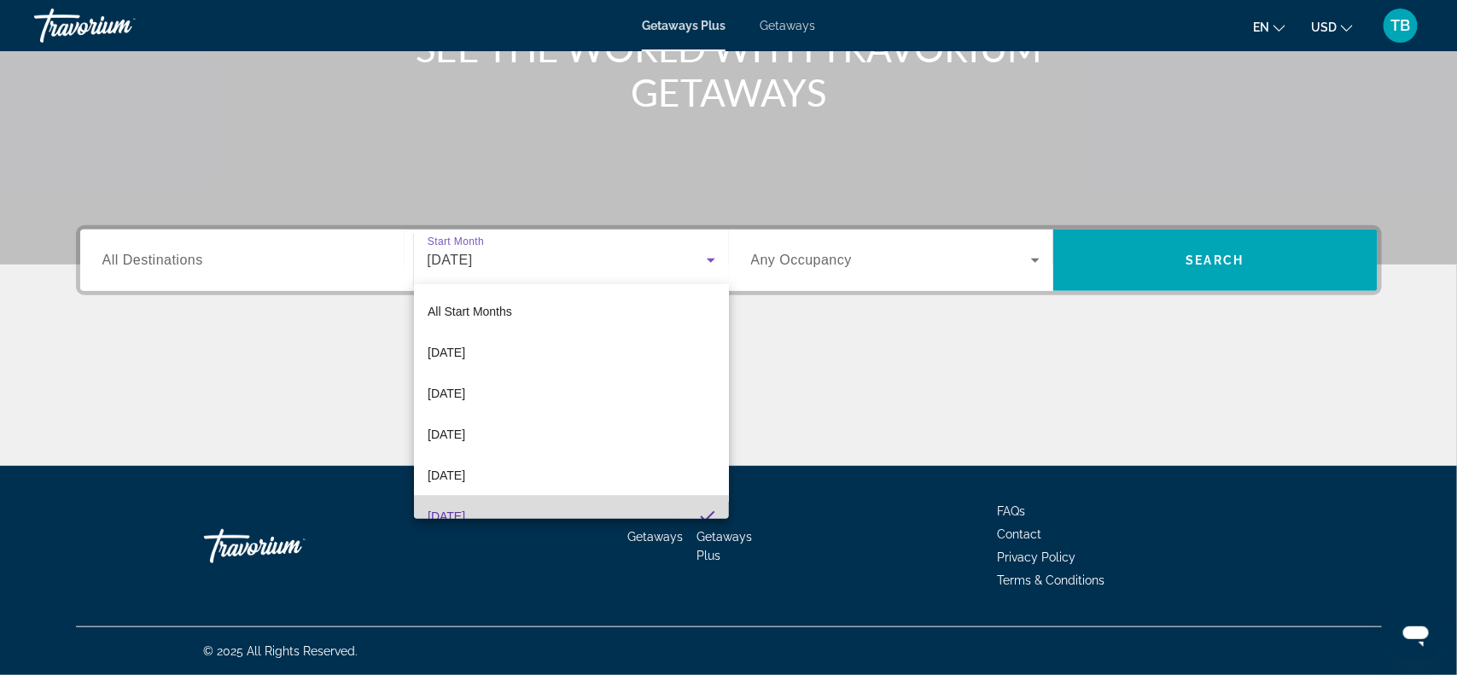
scroll to position [0, 0]
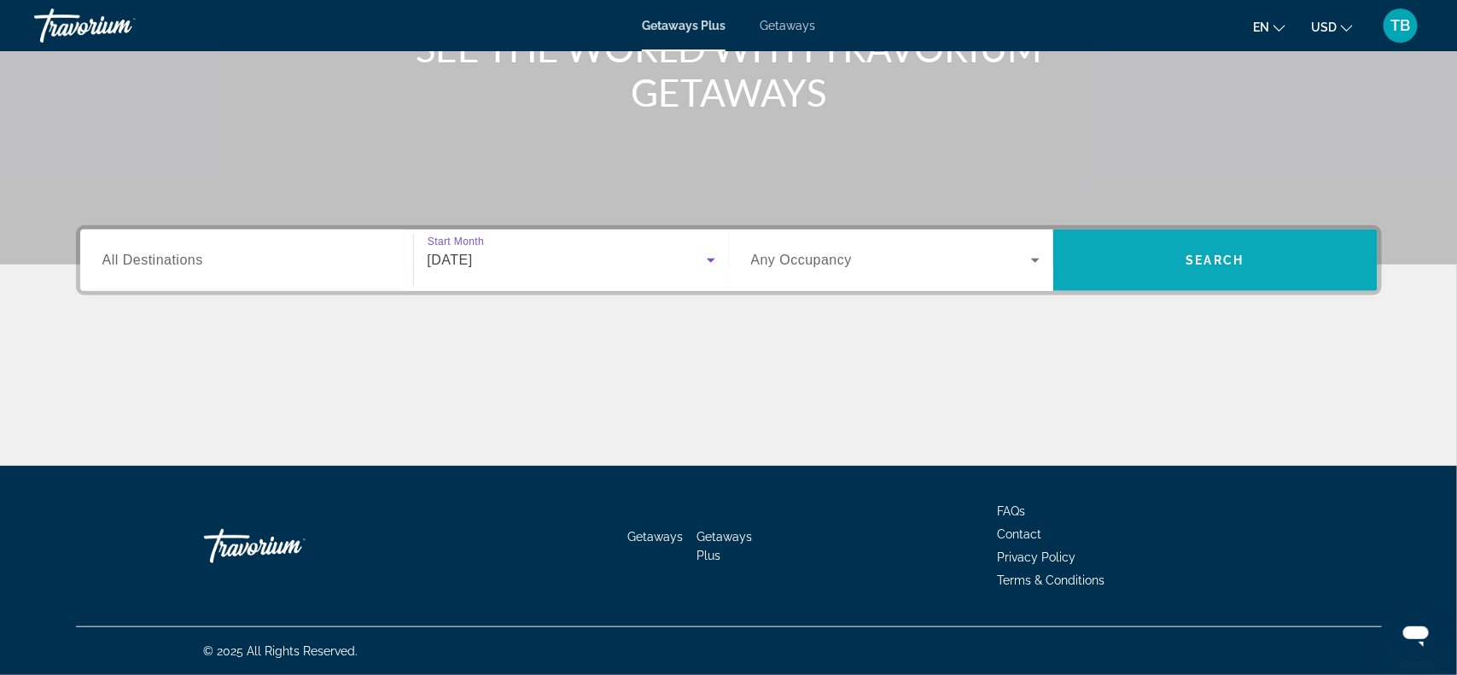
click at [1207, 259] on span "Search" at bounding box center [1216, 261] width 58 height 14
